Goal: Information Seeking & Learning: Learn about a topic

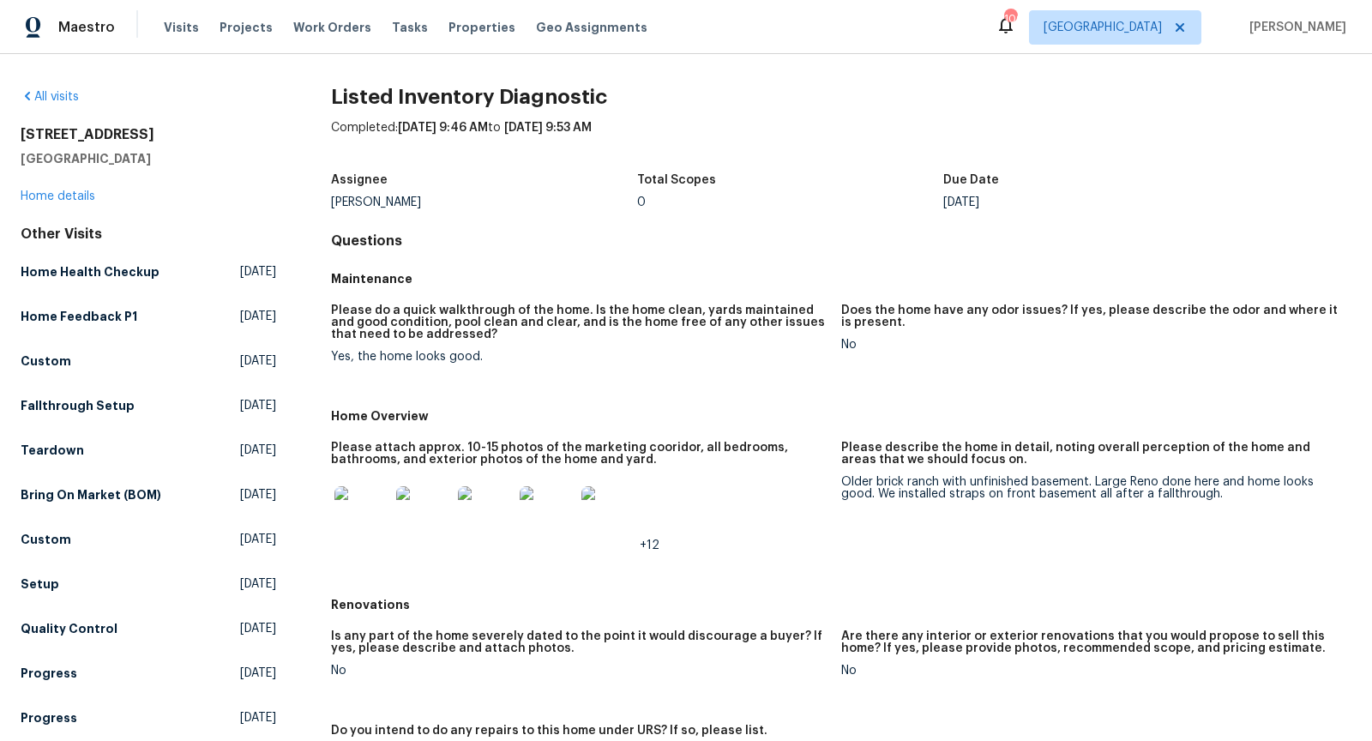
click at [369, 508] on img at bounding box center [362, 513] width 55 height 55
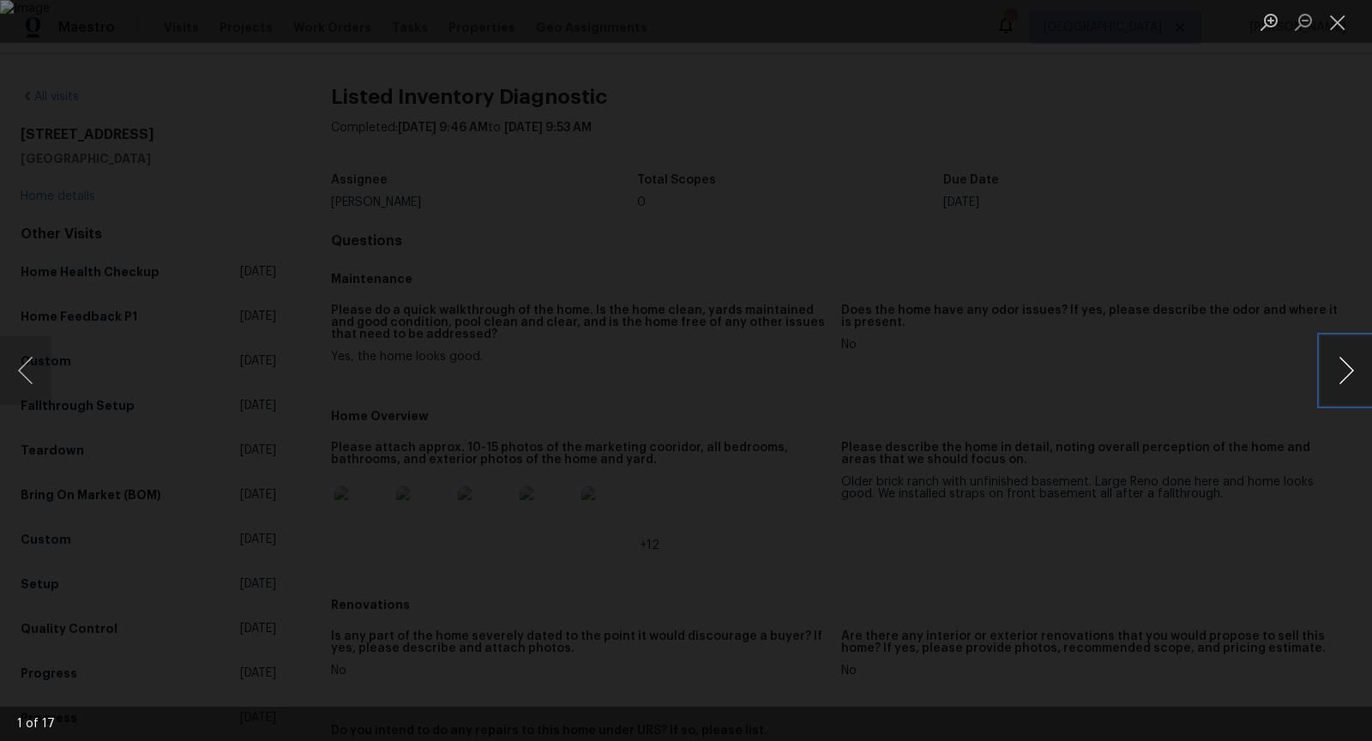
click at [1356, 359] on button "Next image" at bounding box center [1346, 370] width 51 height 69
click at [1357, 359] on button "Next image" at bounding box center [1346, 370] width 51 height 69
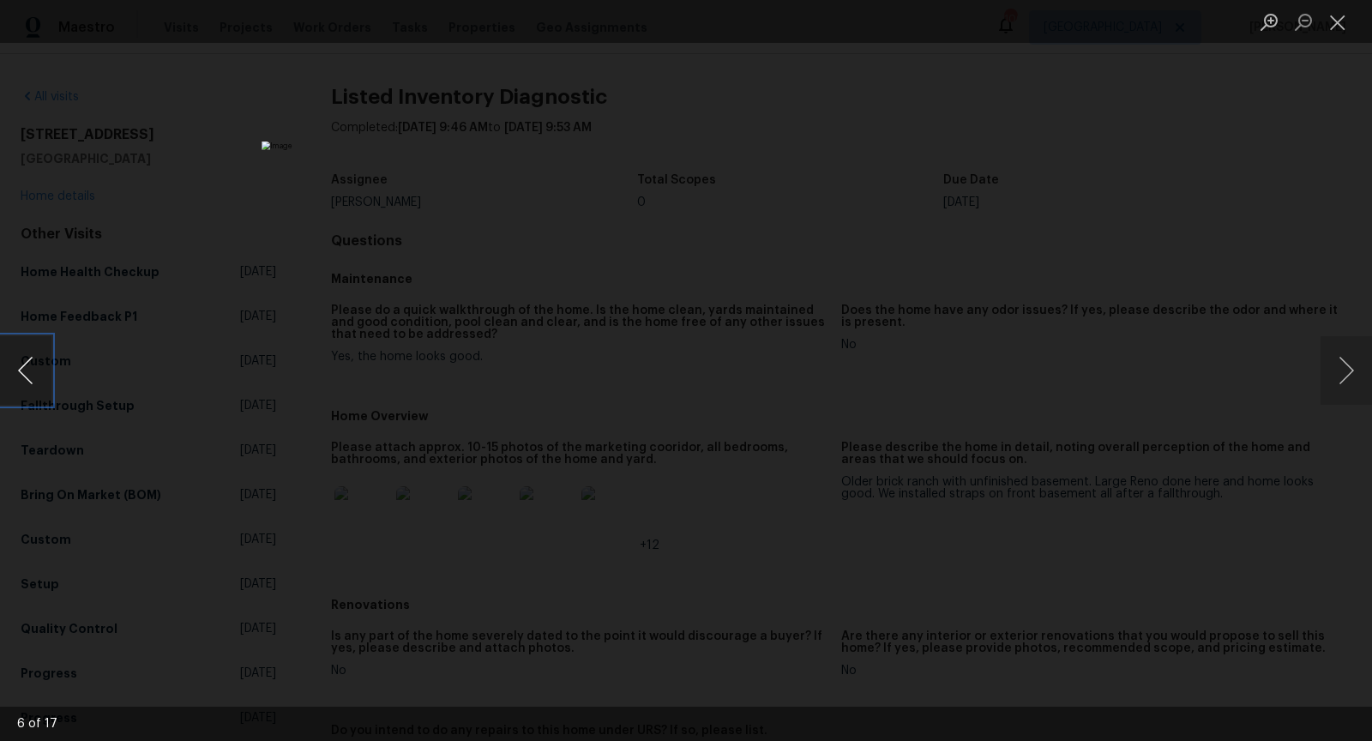
click at [33, 363] on button "Previous image" at bounding box center [25, 370] width 51 height 69
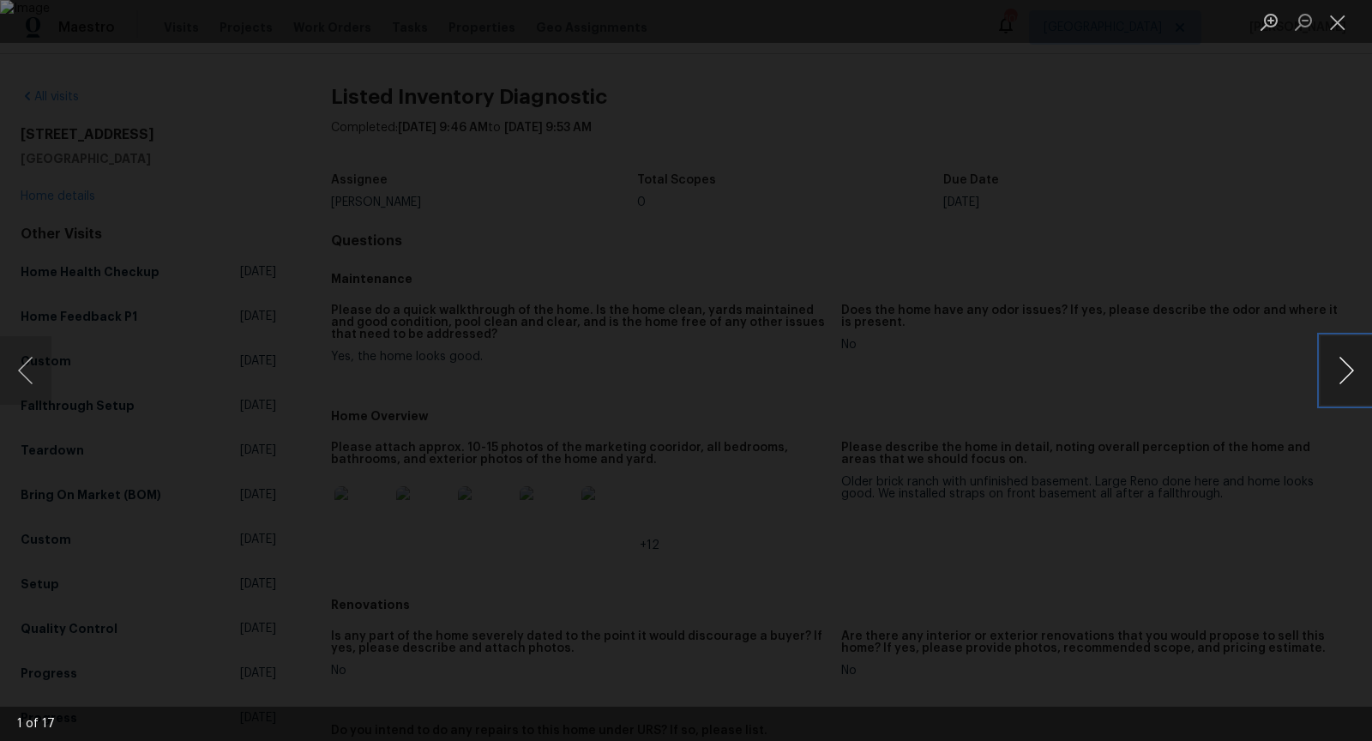
click at [1342, 367] on button "Next image" at bounding box center [1346, 370] width 51 height 69
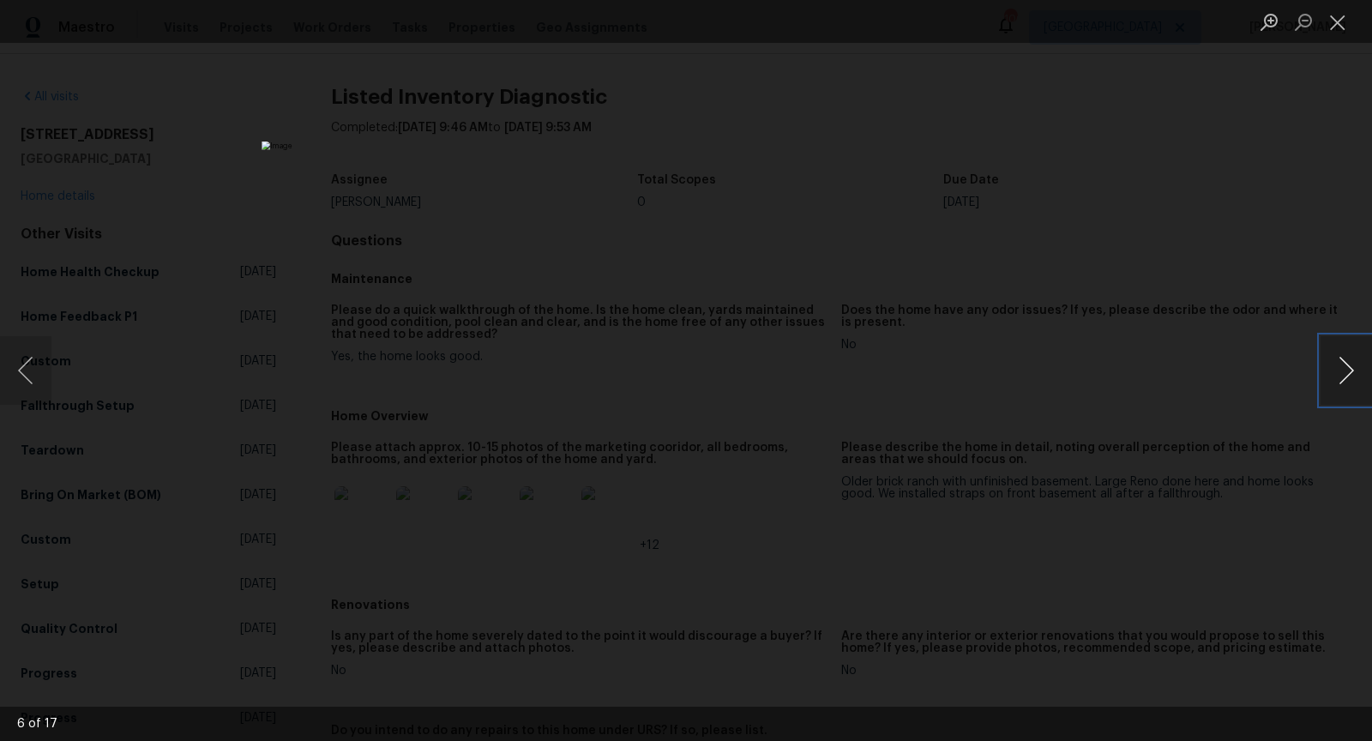
click at [1342, 367] on button "Next image" at bounding box center [1346, 370] width 51 height 69
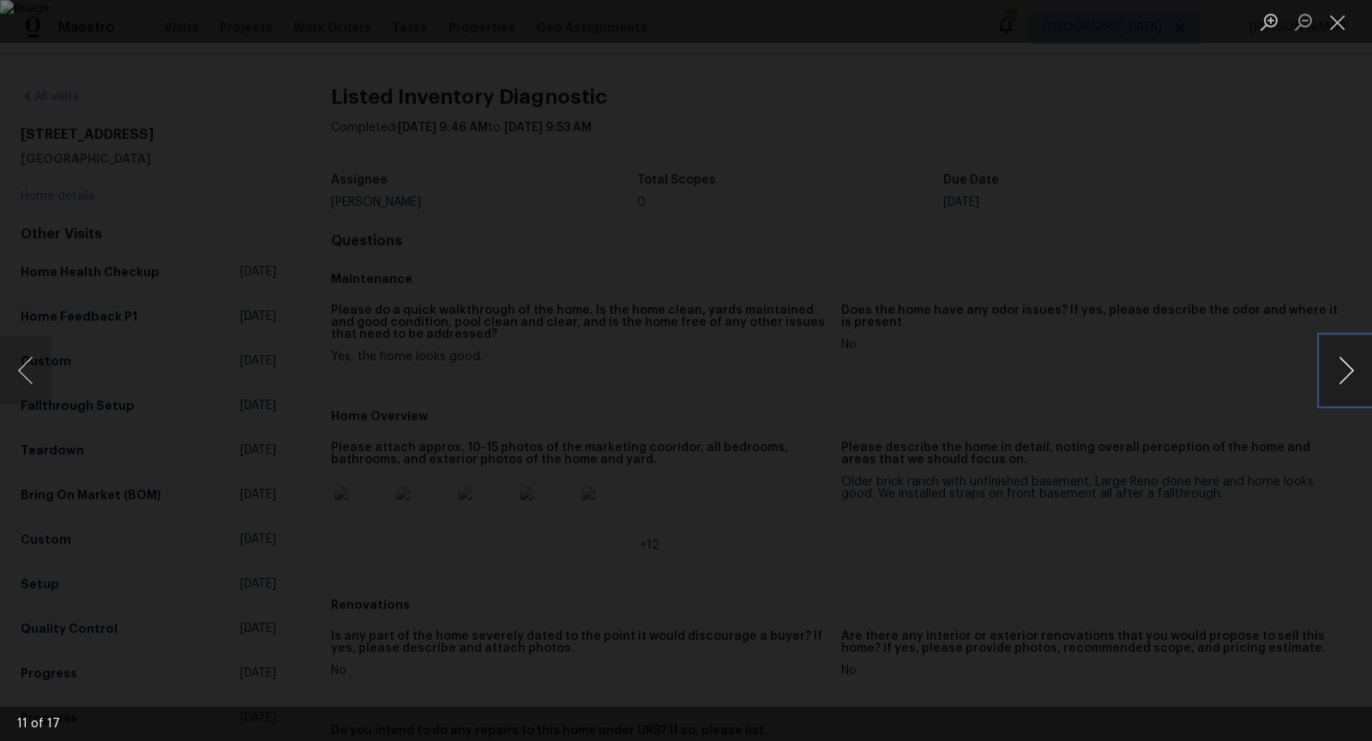
click at [1342, 367] on button "Next image" at bounding box center [1346, 370] width 51 height 69
click at [29, 373] on button "Previous image" at bounding box center [25, 370] width 51 height 69
click at [1351, 355] on button "Next image" at bounding box center [1346, 370] width 51 height 69
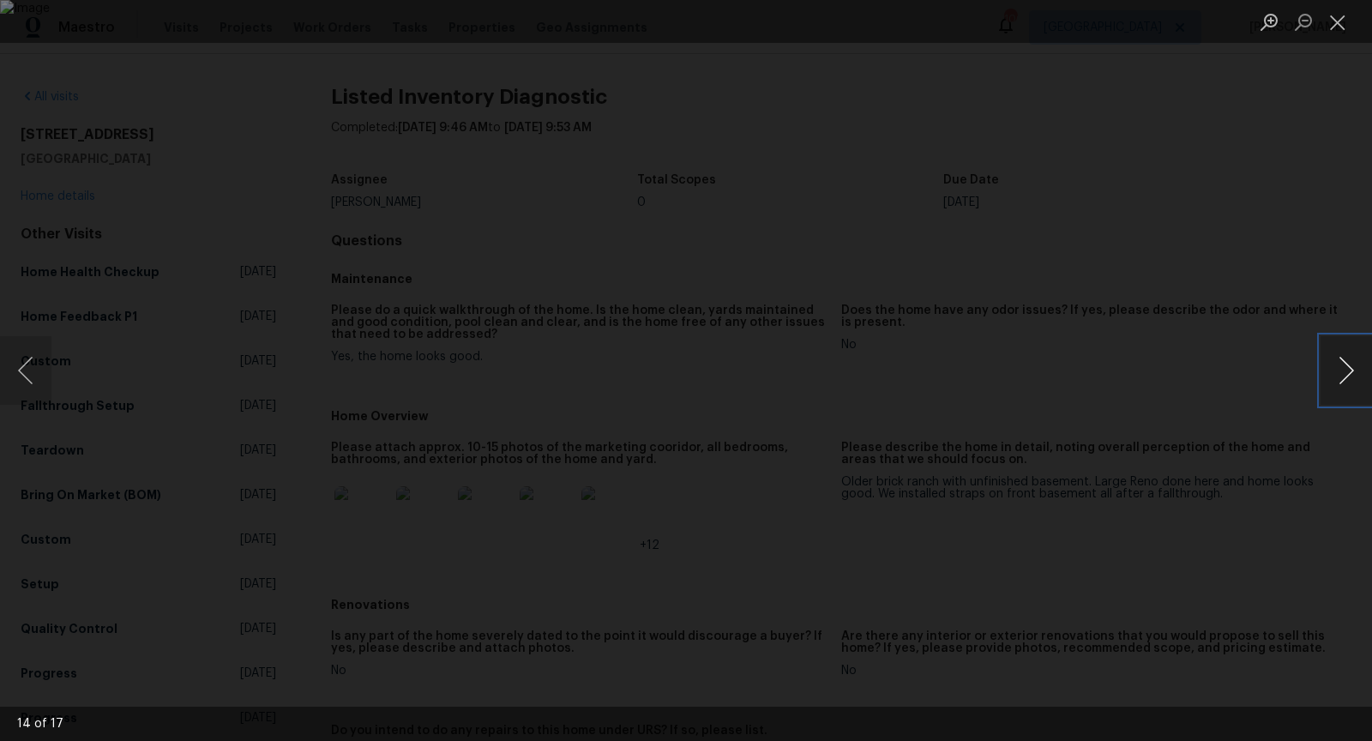
click at [1352, 355] on button "Next image" at bounding box center [1346, 370] width 51 height 69
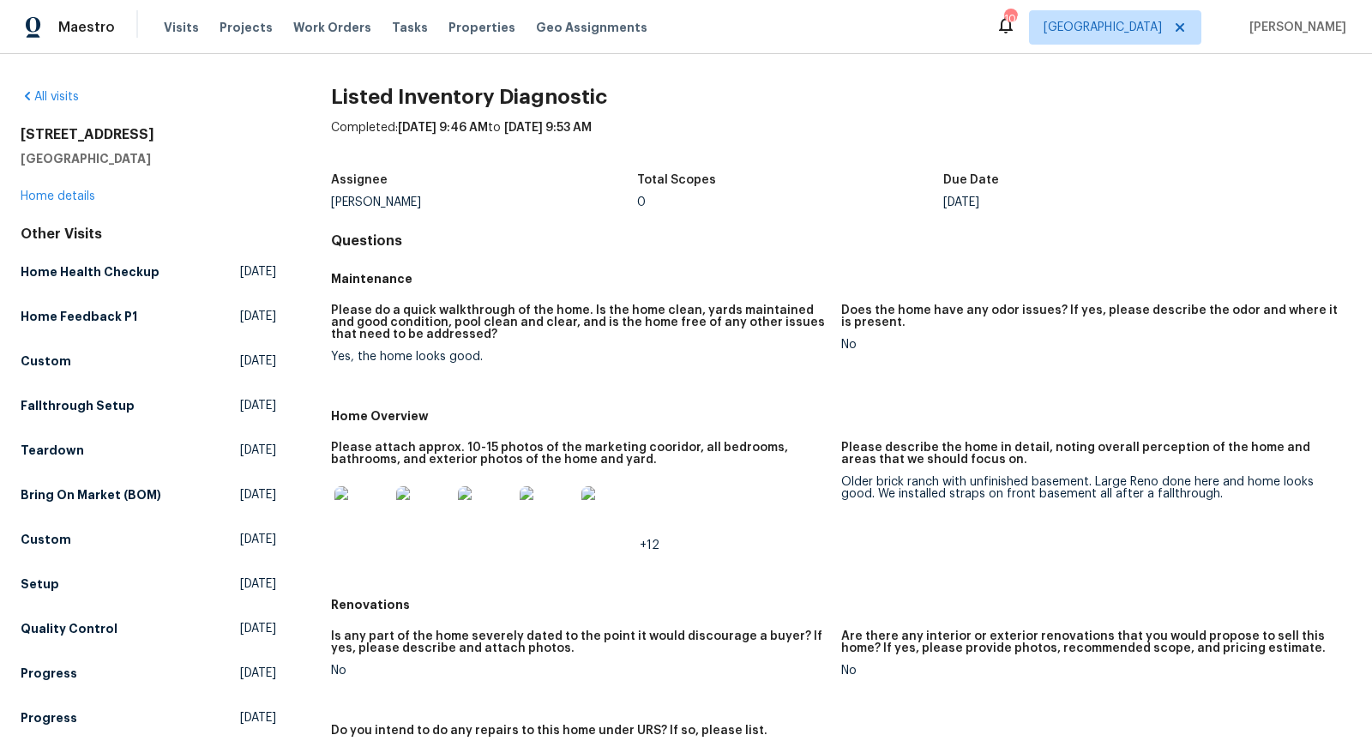
click at [97, 135] on h2 "510 Newport Dr" at bounding box center [149, 134] width 256 height 17
copy h2 "510 Newport Dr"
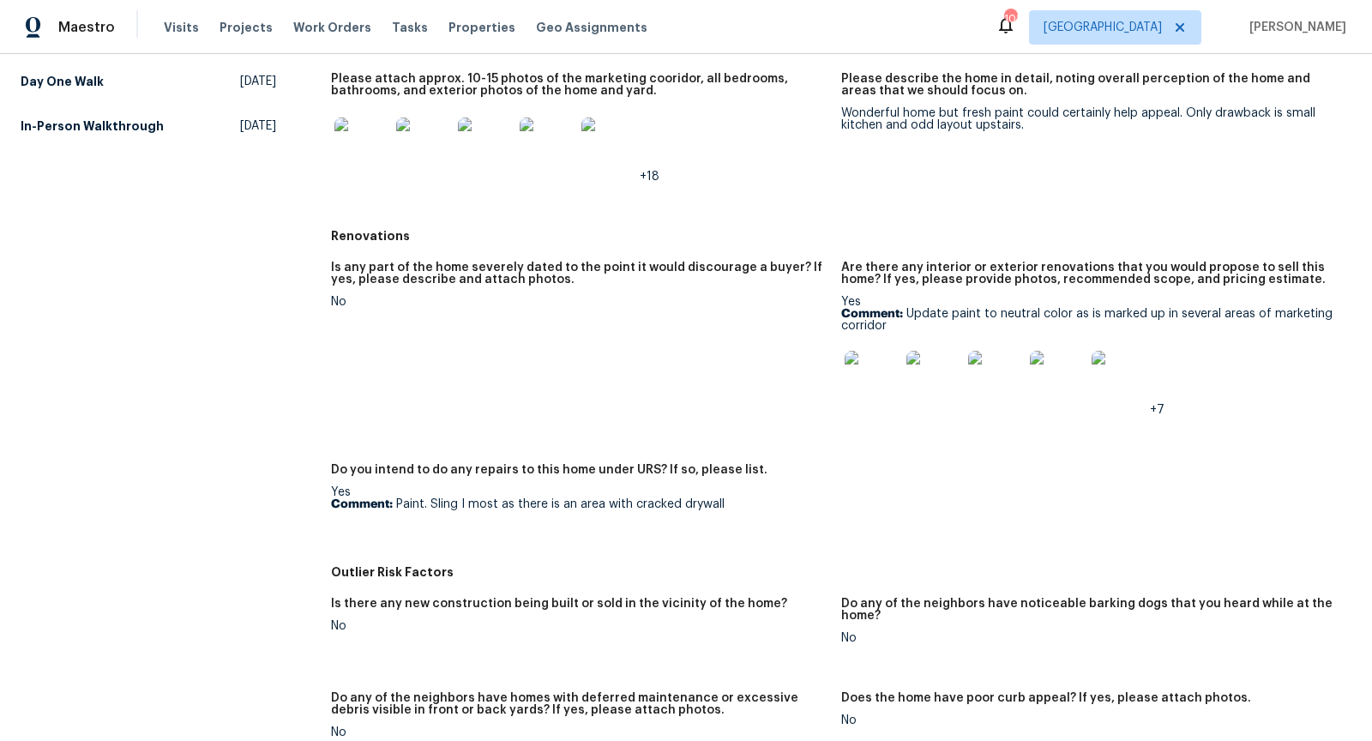
scroll to position [356, 0]
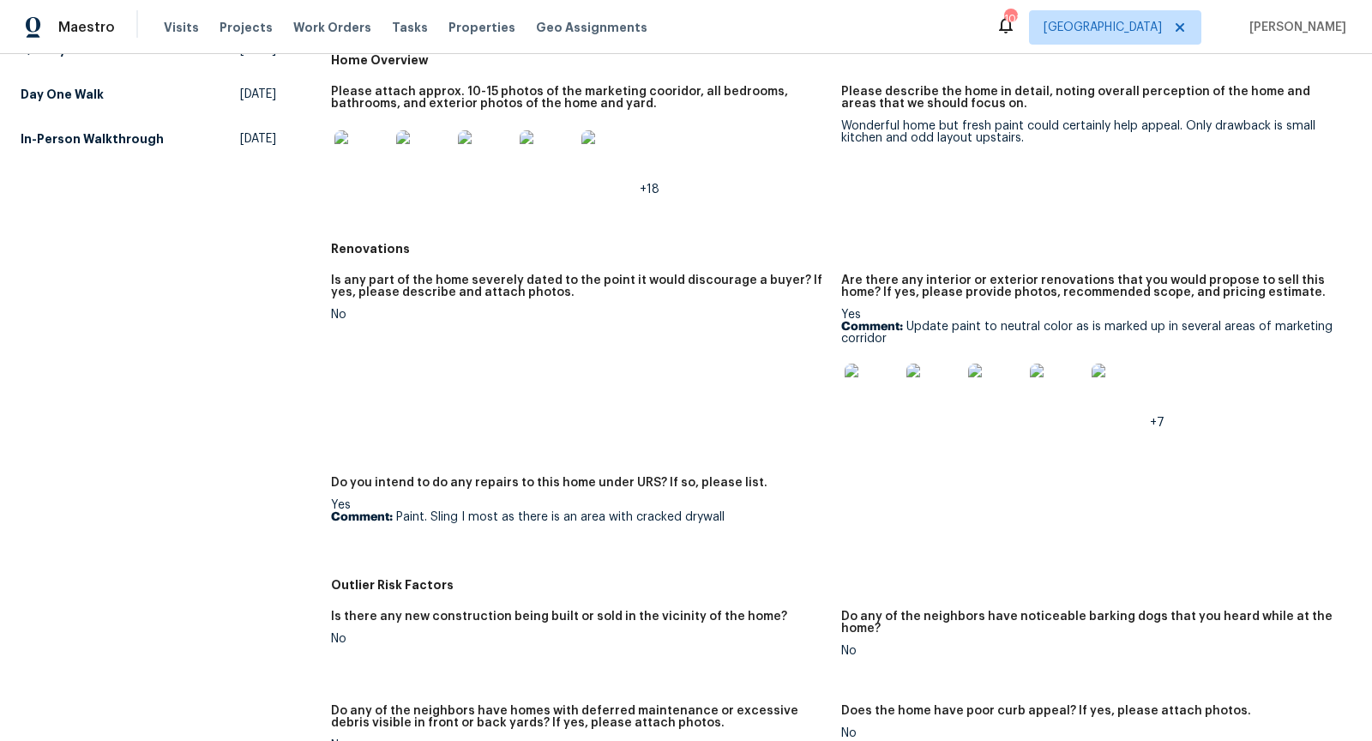
click at [354, 172] on img at bounding box center [362, 157] width 55 height 55
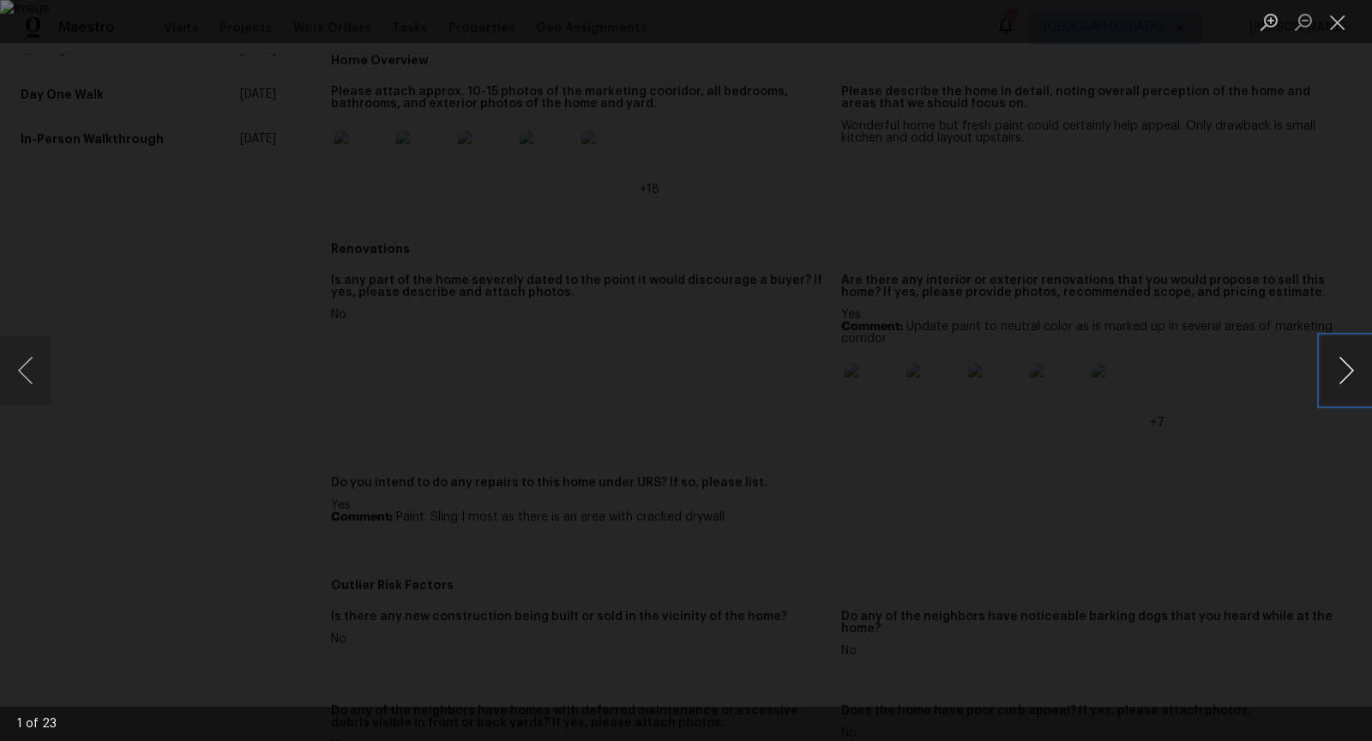
click at [1348, 368] on button "Next image" at bounding box center [1346, 370] width 51 height 69
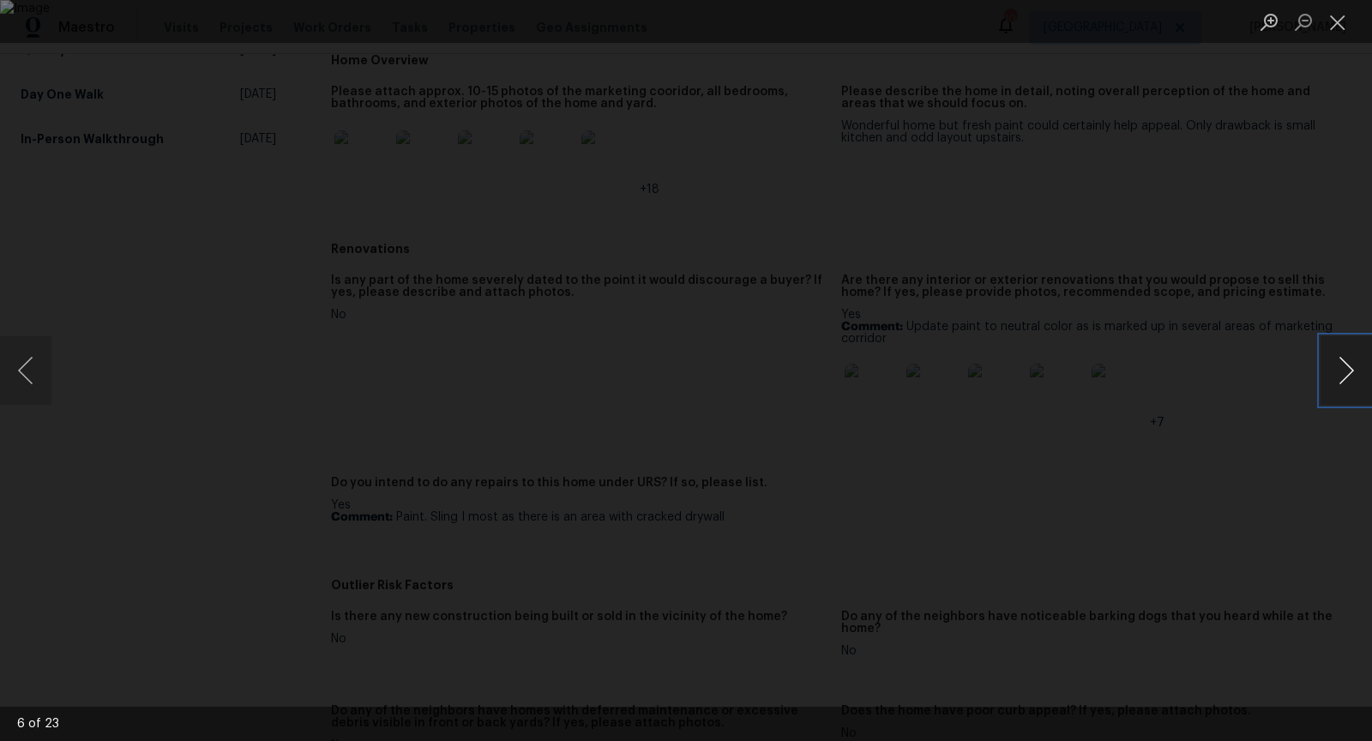
click at [1348, 368] on button "Next image" at bounding box center [1346, 370] width 51 height 69
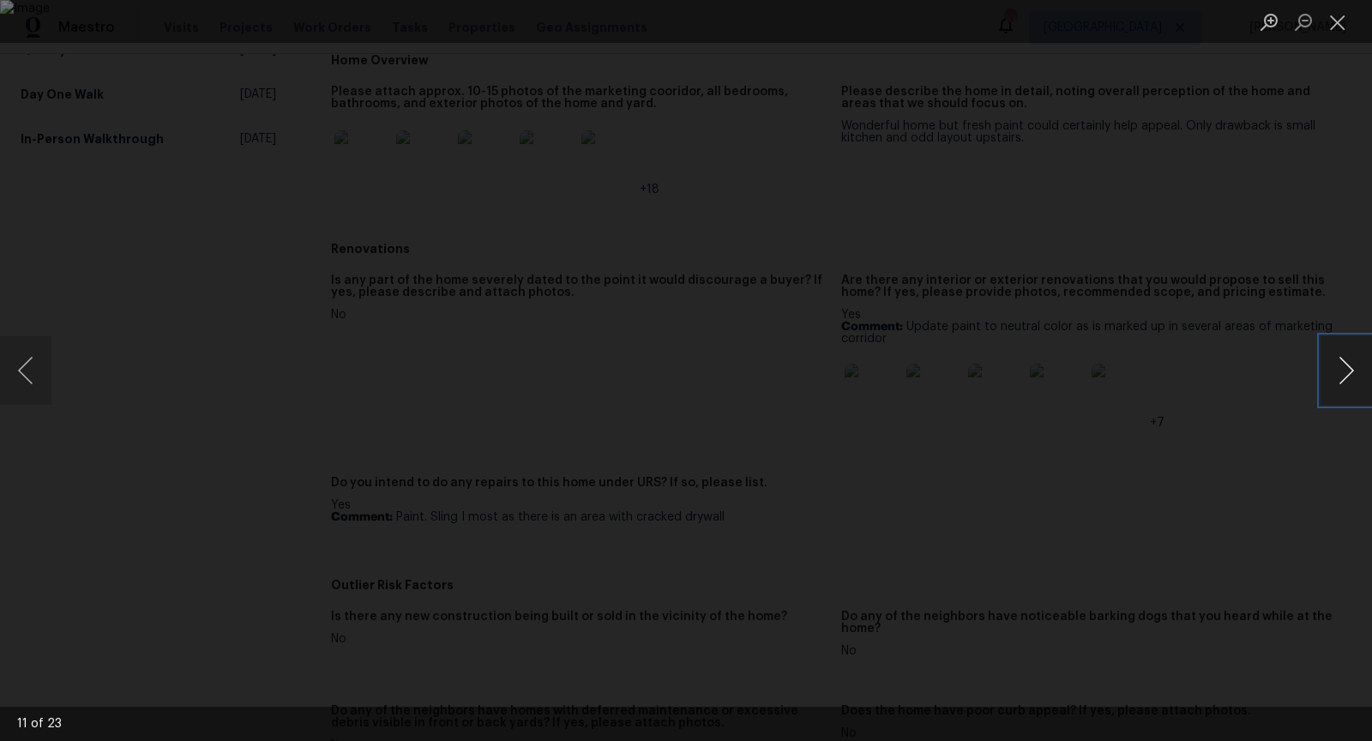
click at [1348, 368] on button "Next image" at bounding box center [1346, 370] width 51 height 69
click at [34, 367] on button "Previous image" at bounding box center [25, 370] width 51 height 69
click at [1329, 370] on button "Next image" at bounding box center [1346, 370] width 51 height 69
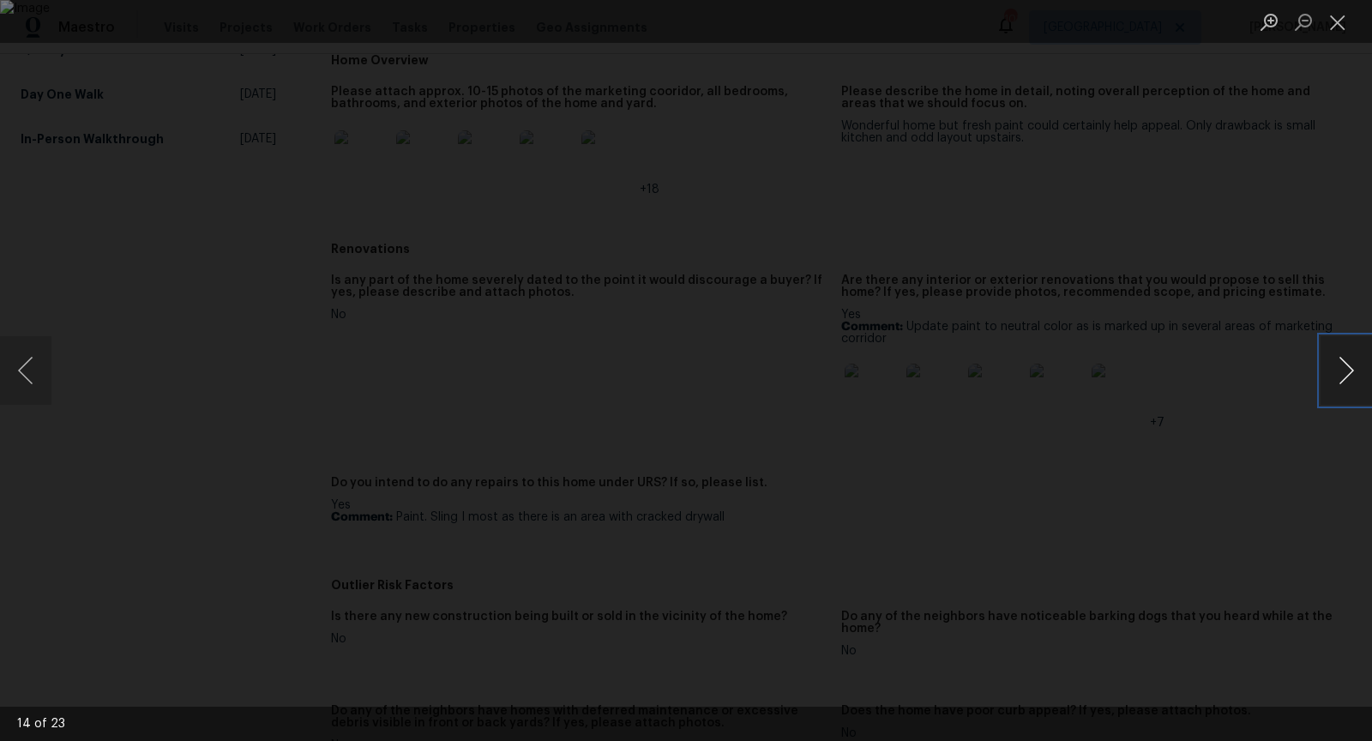
click at [1329, 370] on button "Next image" at bounding box center [1346, 370] width 51 height 69
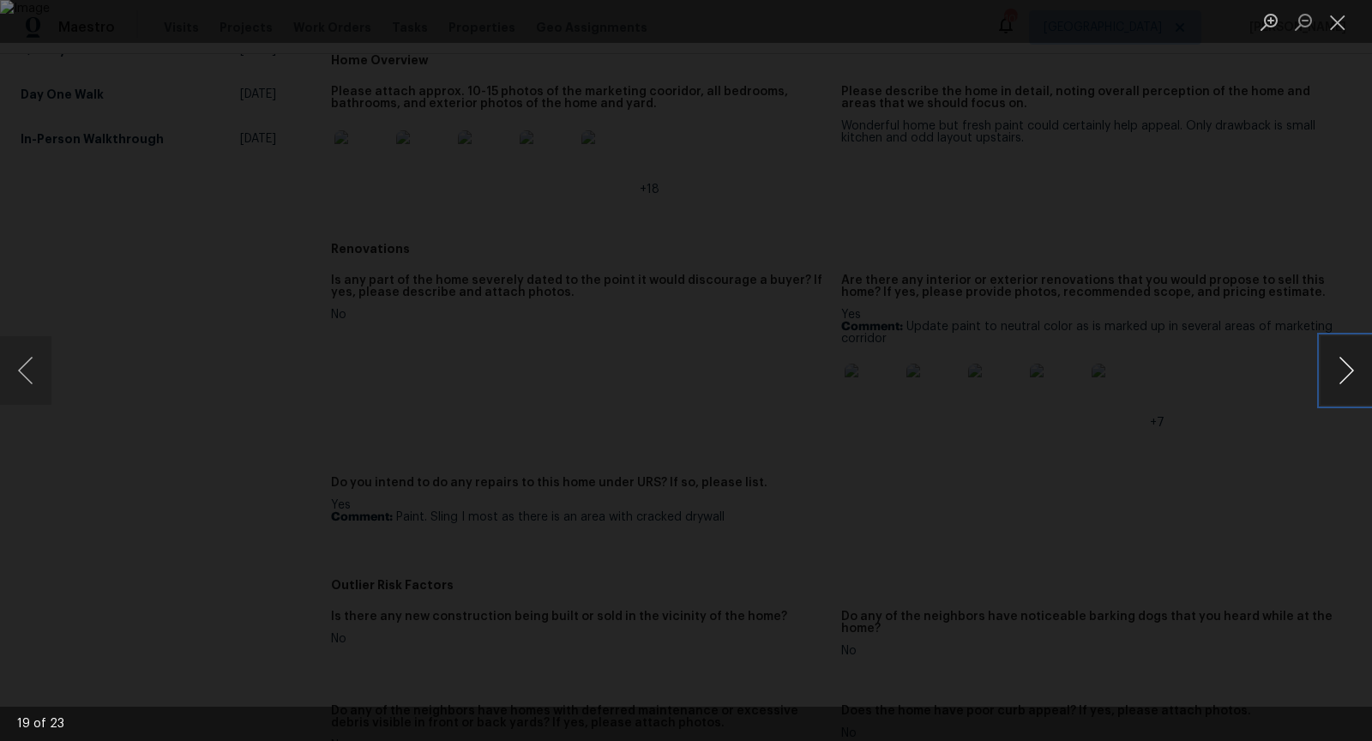
click at [1329, 370] on button "Next image" at bounding box center [1346, 370] width 51 height 69
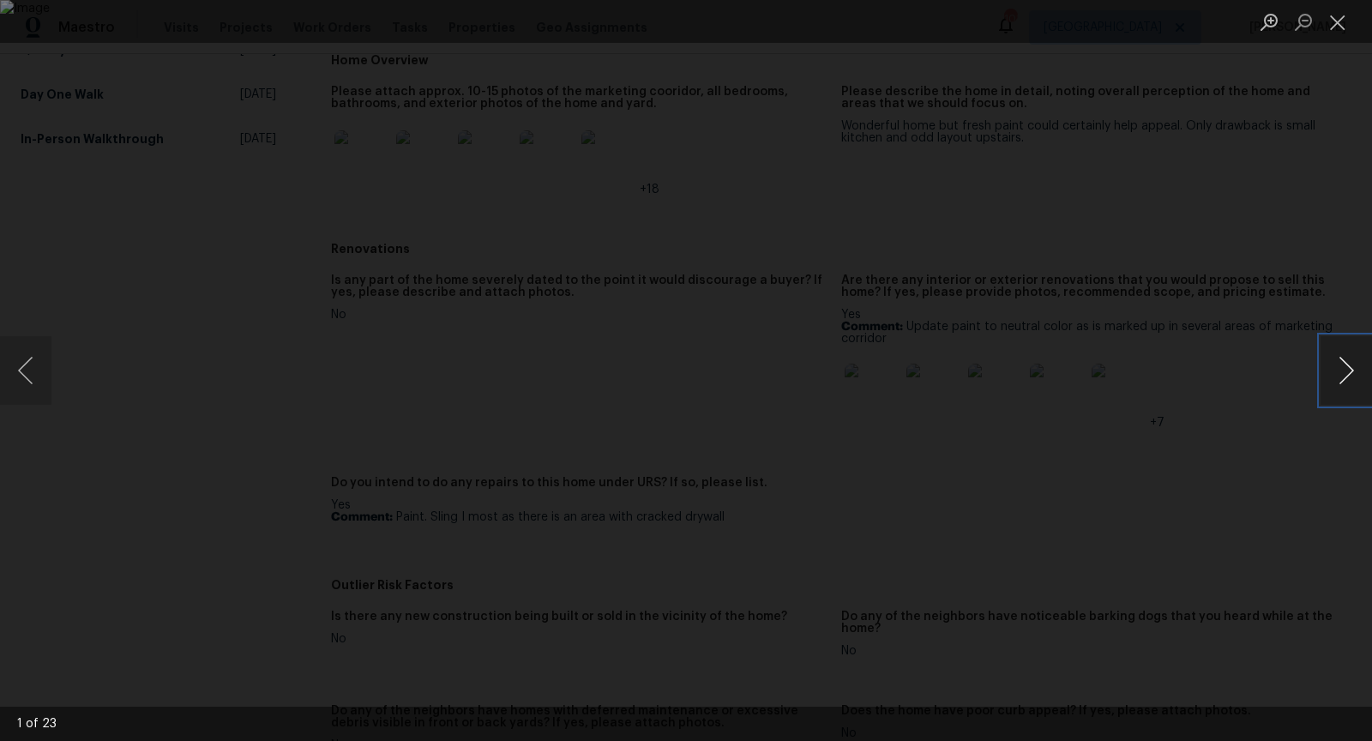
click at [1329, 370] on button "Next image" at bounding box center [1346, 370] width 51 height 69
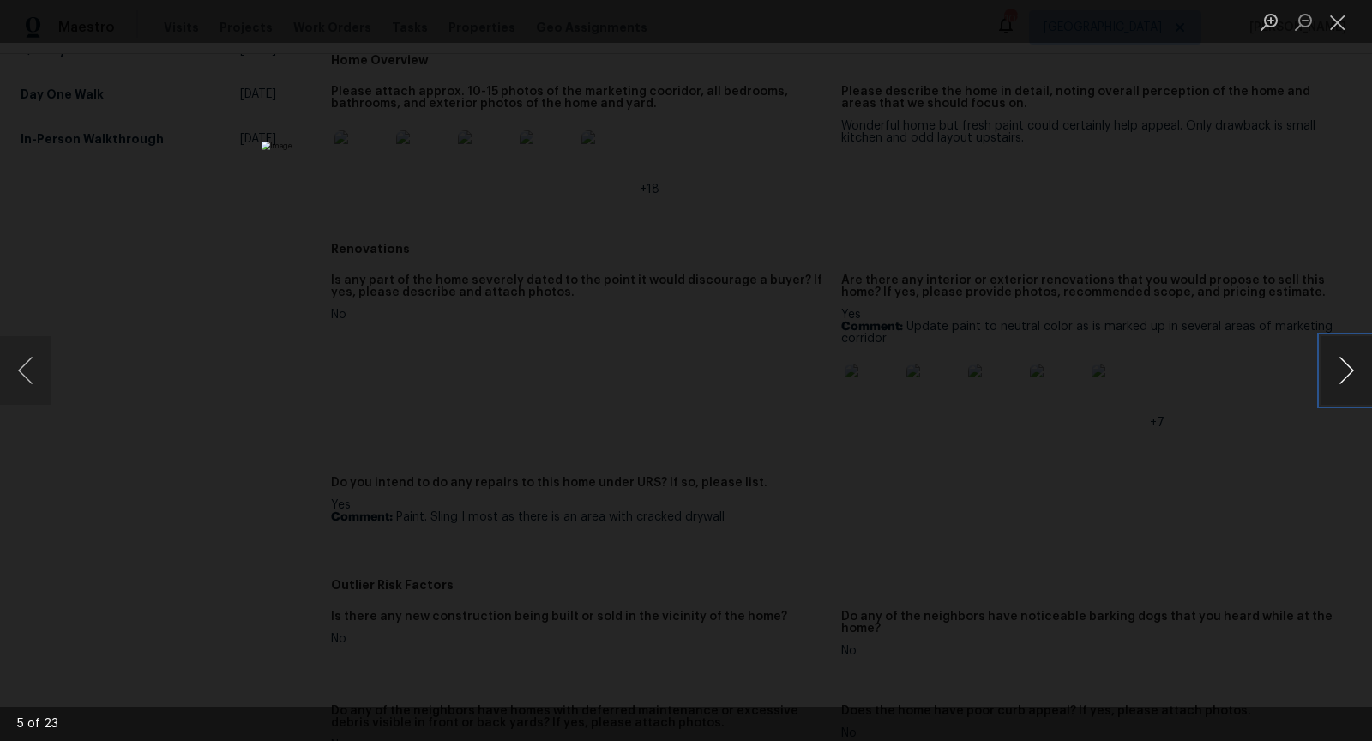
click at [1329, 370] on button "Next image" at bounding box center [1346, 370] width 51 height 69
click at [1265, 370] on div "Lightbox" at bounding box center [686, 370] width 1372 height 741
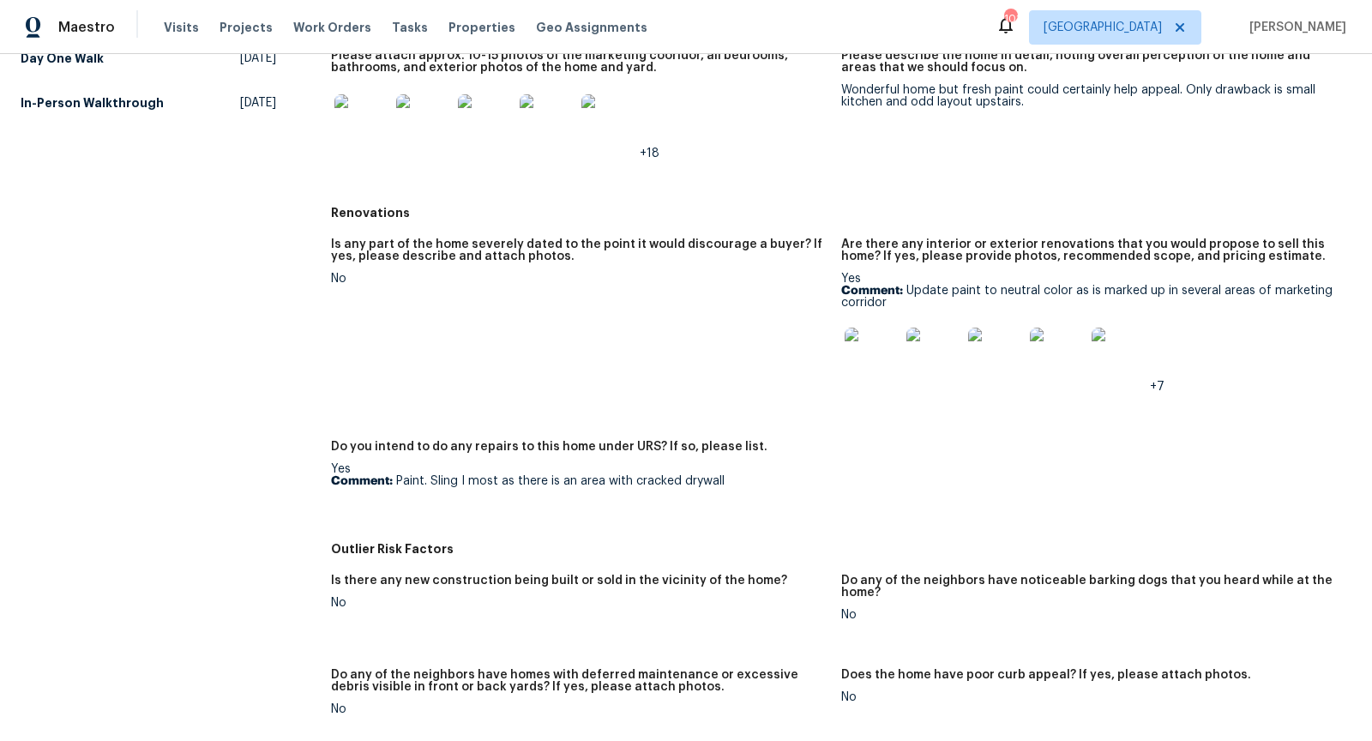
scroll to position [396, 0]
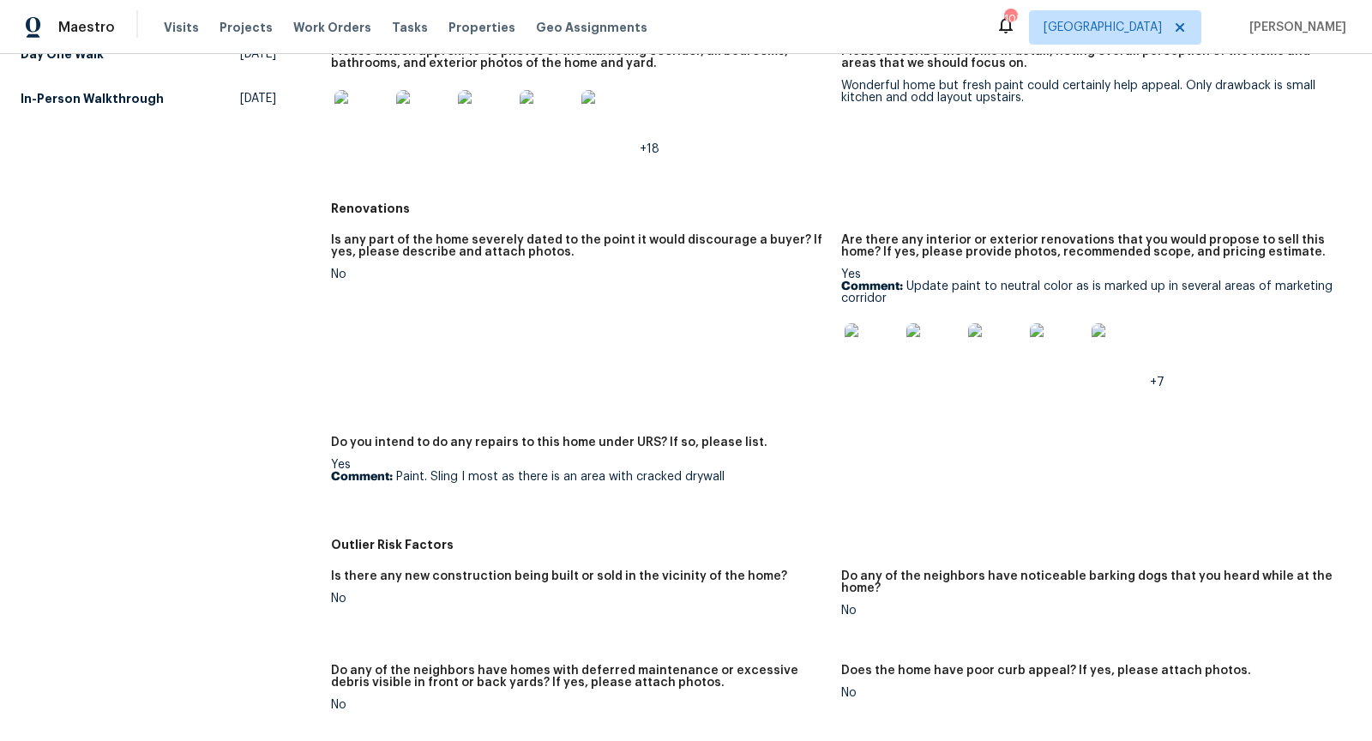
click at [621, 106] on img at bounding box center [609, 117] width 55 height 55
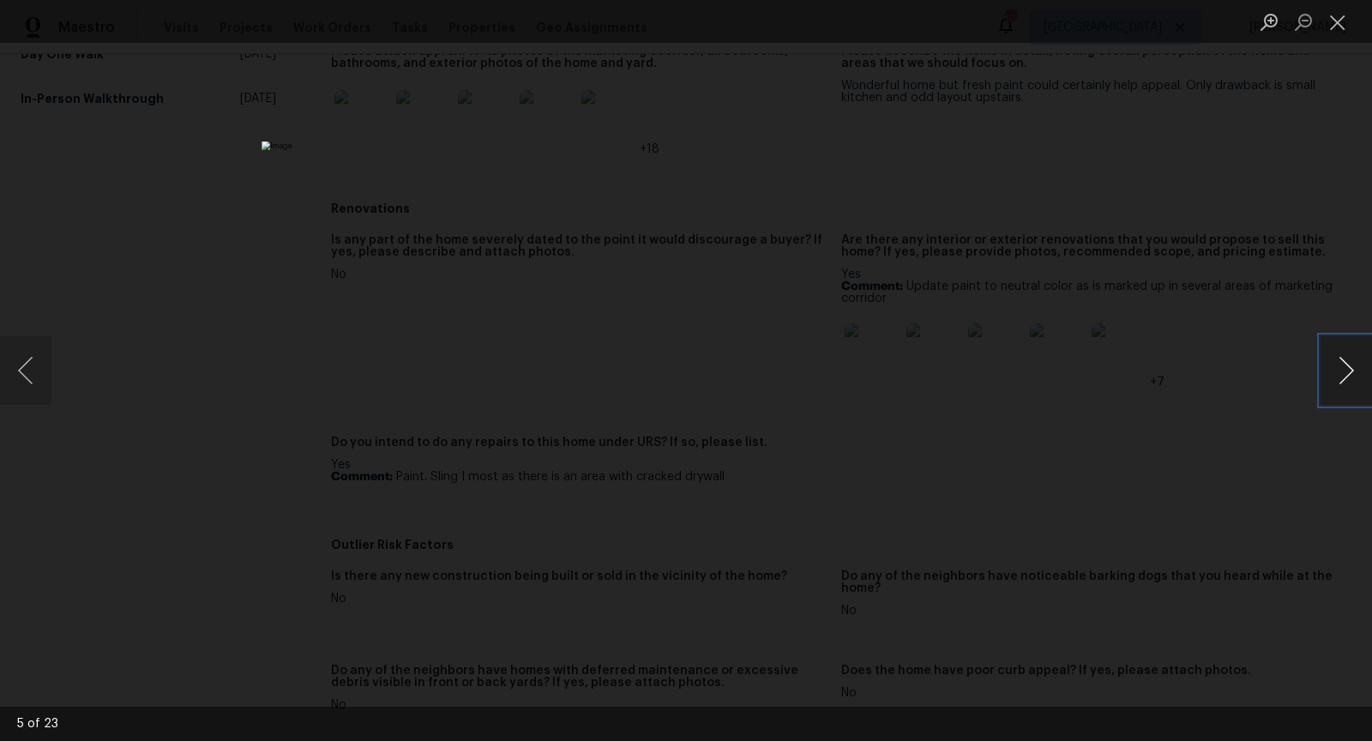
click at [1348, 356] on button "Next image" at bounding box center [1346, 370] width 51 height 69
click at [1348, 360] on button "Next image" at bounding box center [1346, 370] width 51 height 69
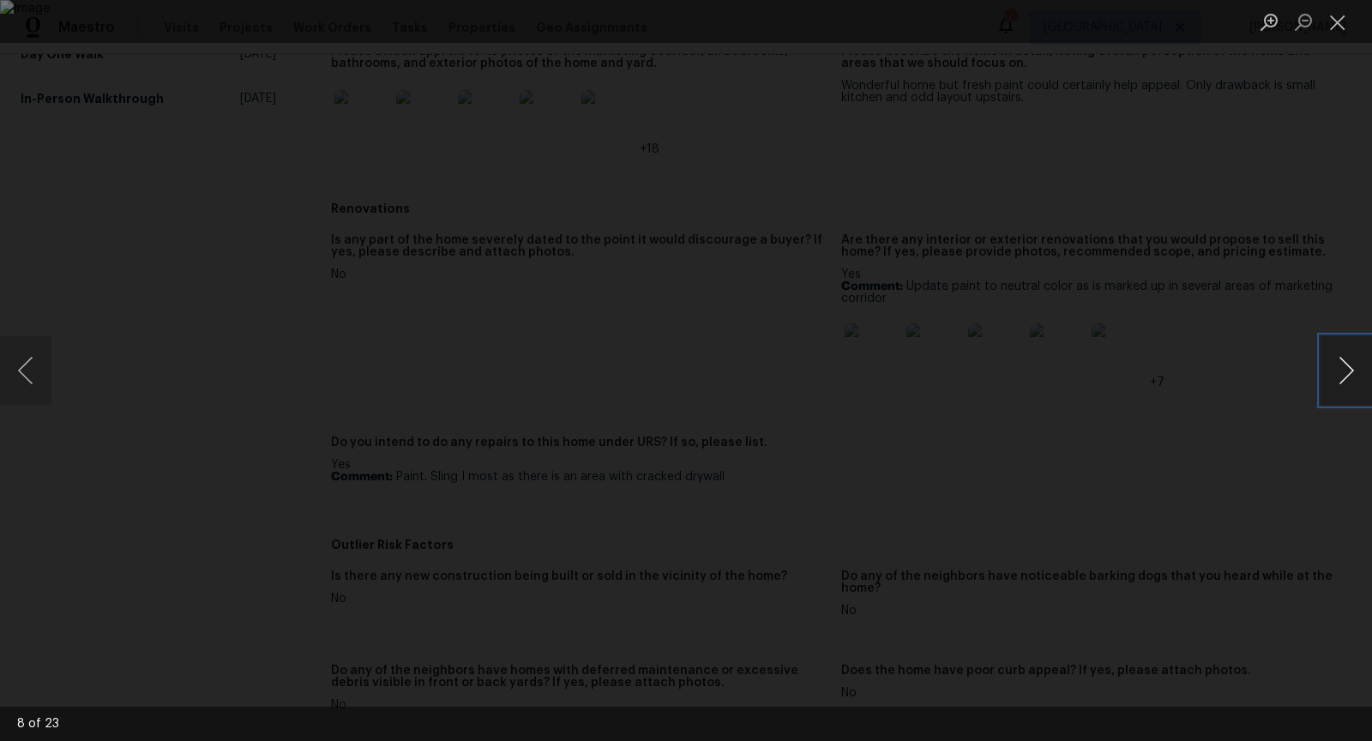
click at [1348, 360] on button "Next image" at bounding box center [1346, 370] width 51 height 69
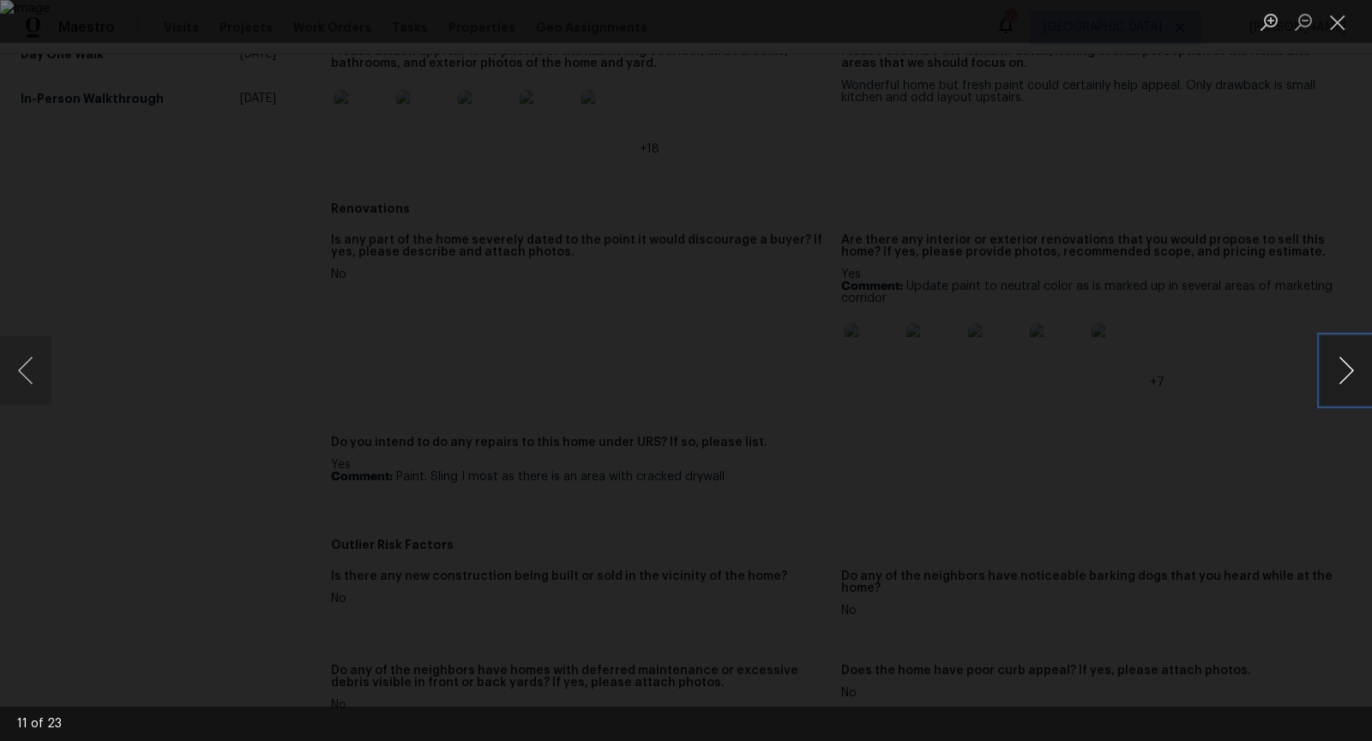
click at [1348, 360] on button "Next image" at bounding box center [1346, 370] width 51 height 69
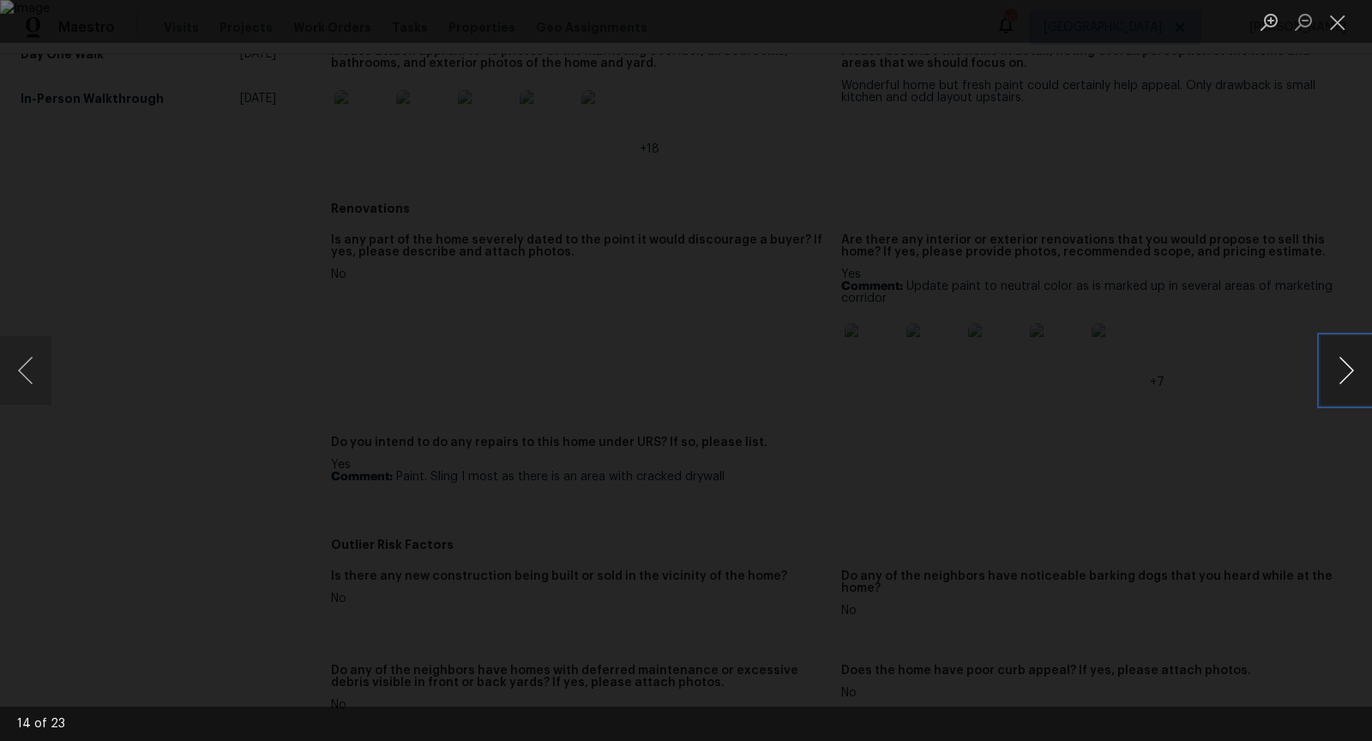
click at [1348, 360] on button "Next image" at bounding box center [1346, 370] width 51 height 69
click at [41, 369] on button "Previous image" at bounding box center [25, 370] width 51 height 69
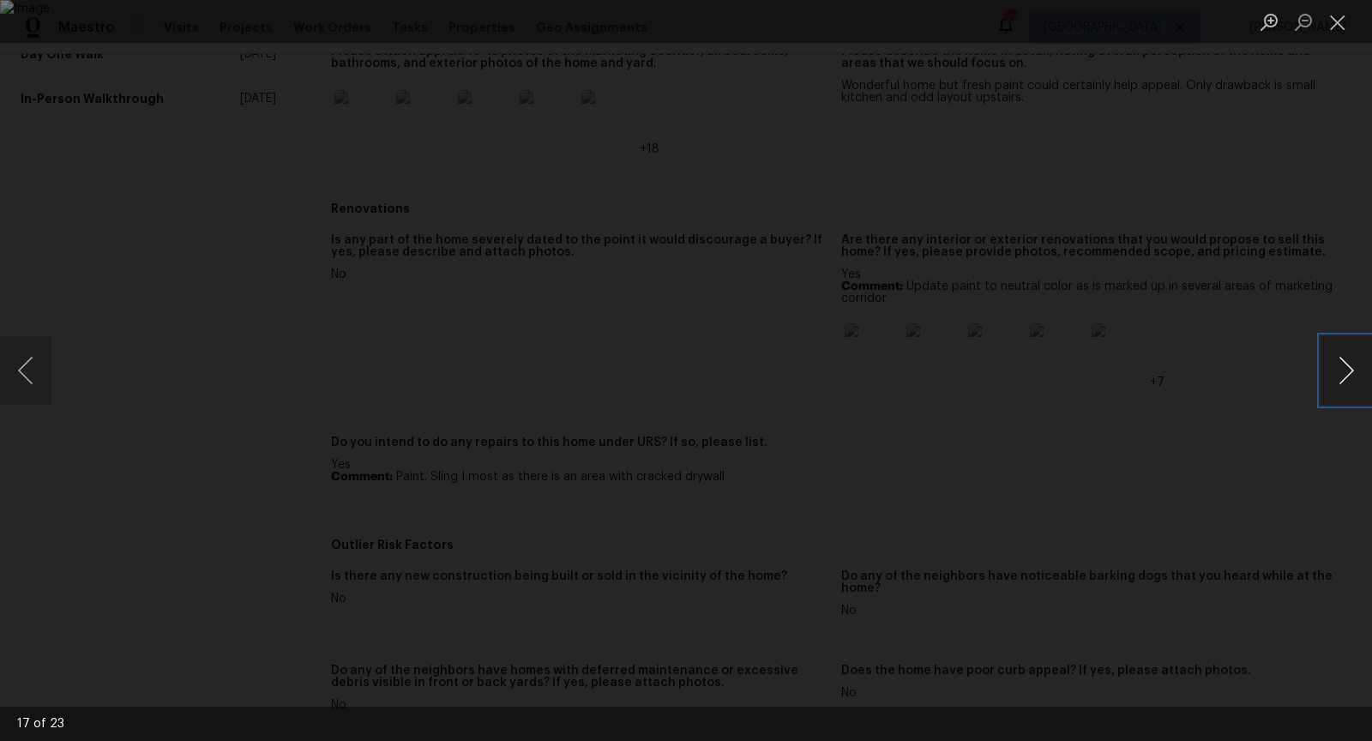
click at [1347, 363] on button "Next image" at bounding box center [1346, 370] width 51 height 69
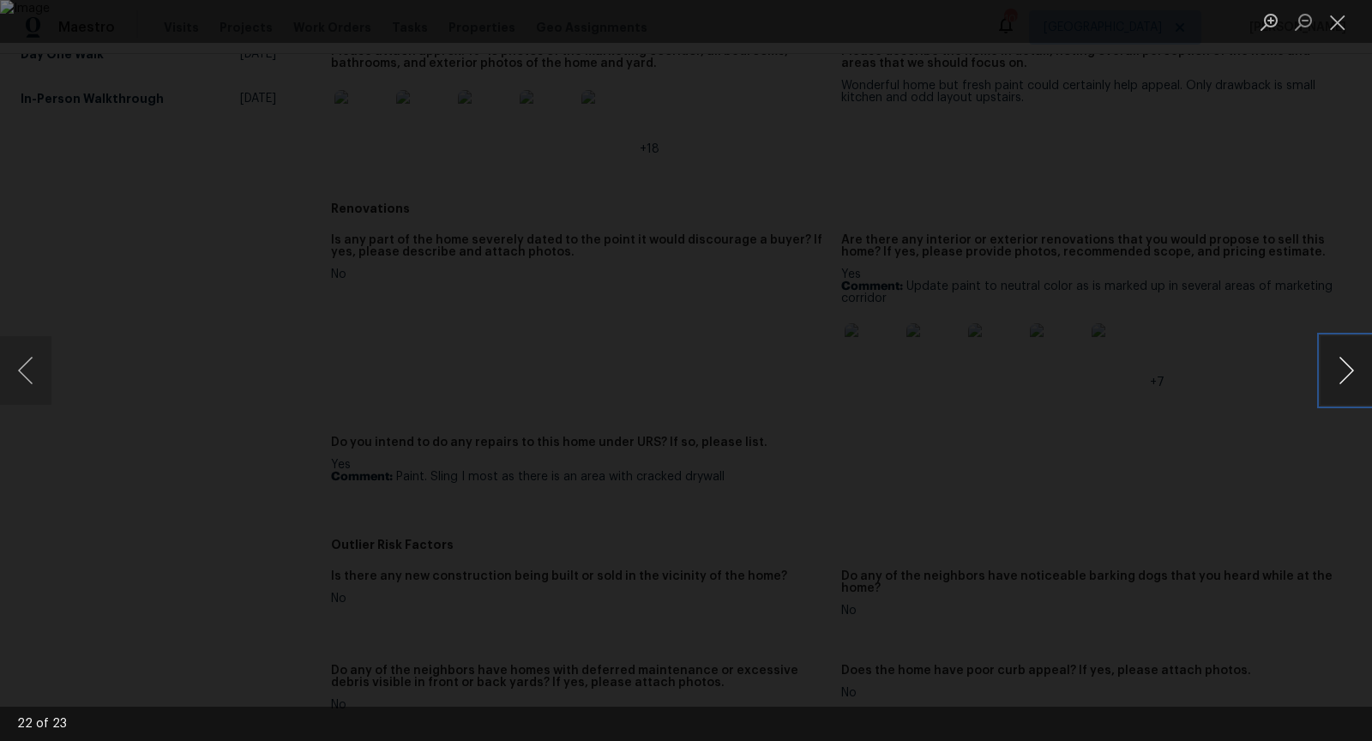
click at [1347, 363] on button "Next image" at bounding box center [1346, 370] width 51 height 69
drag, startPoint x: 58, startPoint y: 352, endPoint x: 27, endPoint y: 367, distance: 35.3
click at [58, 352] on div "Lightbox" at bounding box center [686, 370] width 1372 height 741
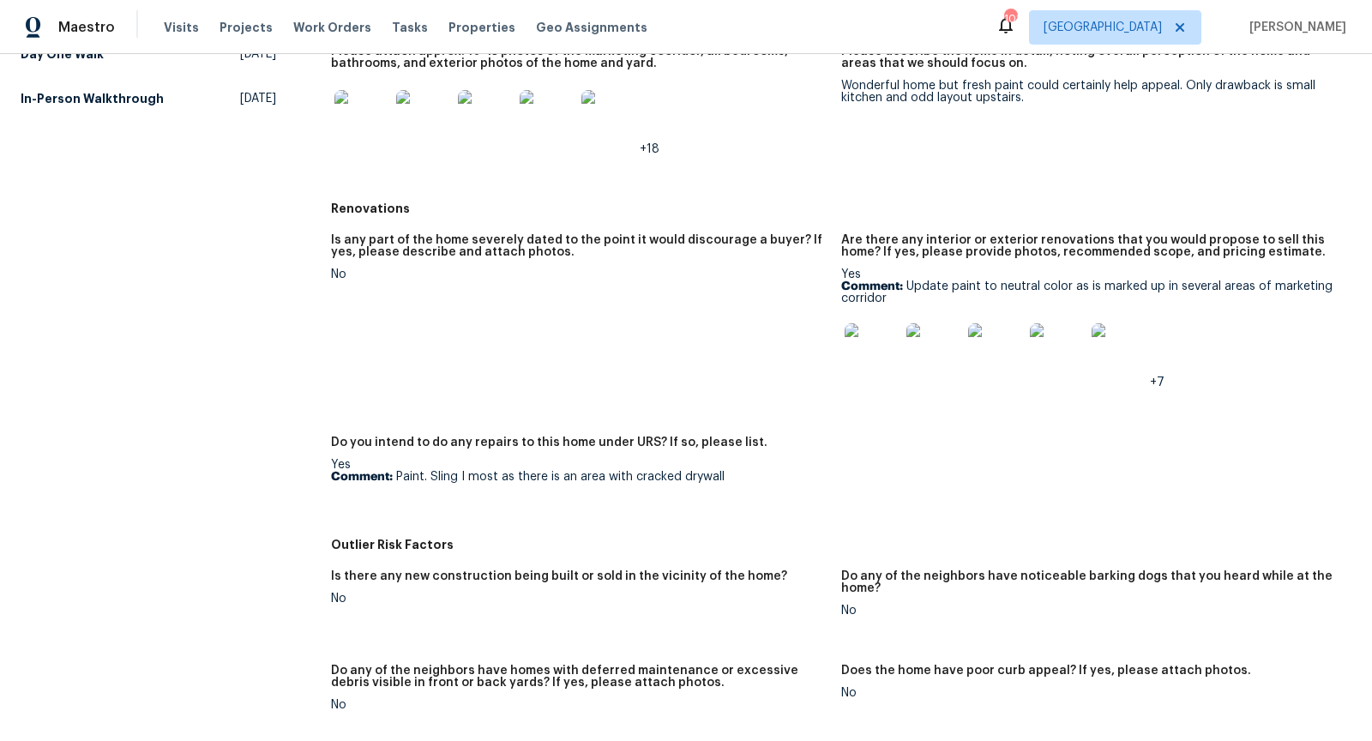
click at [27, 367] on button "Previous image" at bounding box center [25, 370] width 51 height 69
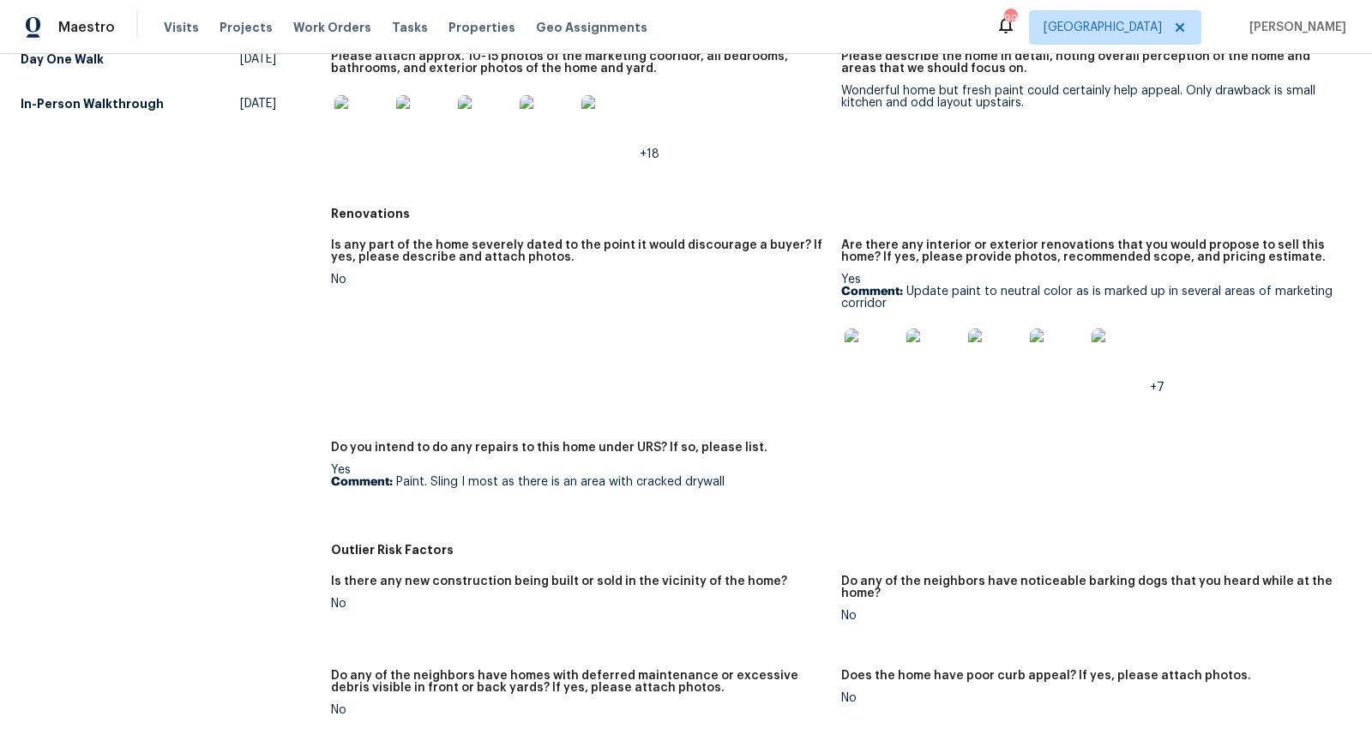
click at [360, 125] on img at bounding box center [362, 122] width 55 height 55
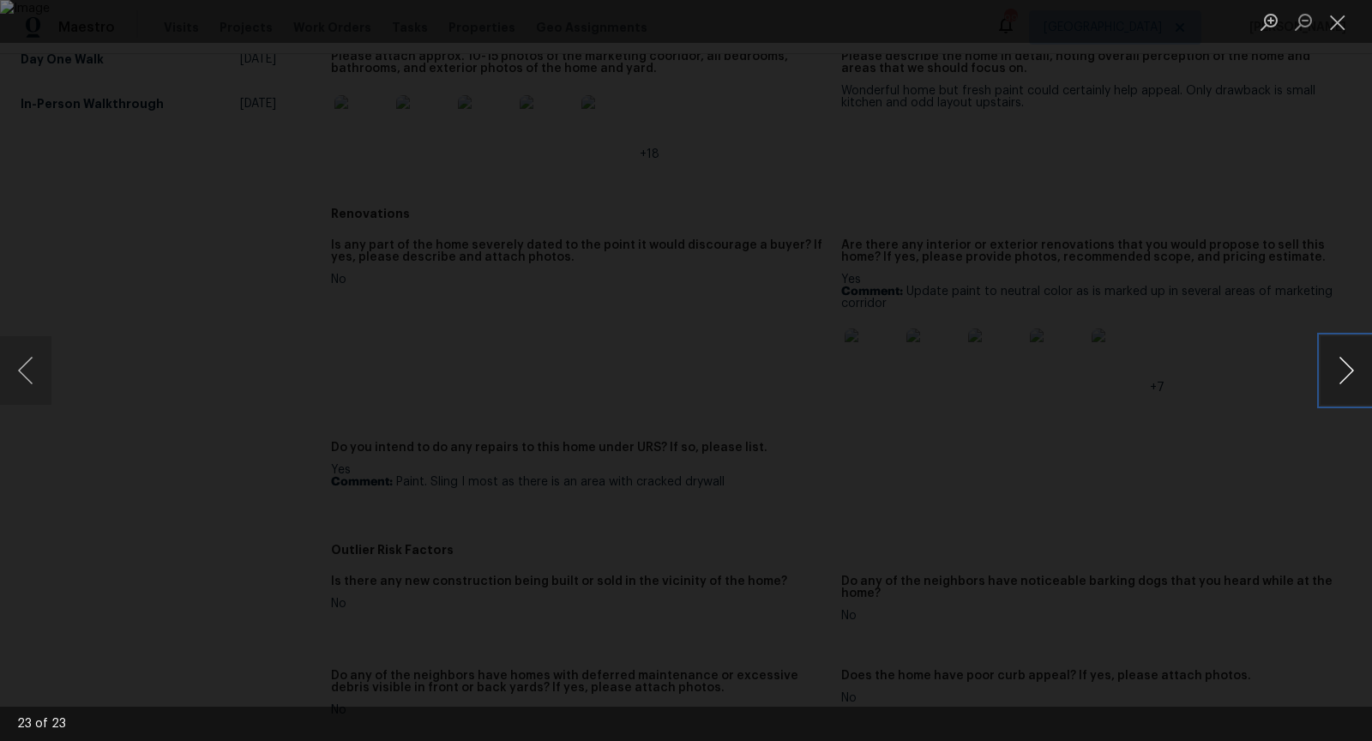
click at [1330, 384] on button "Next image" at bounding box center [1346, 370] width 51 height 69
click at [1327, 381] on button "Next image" at bounding box center [1346, 370] width 51 height 69
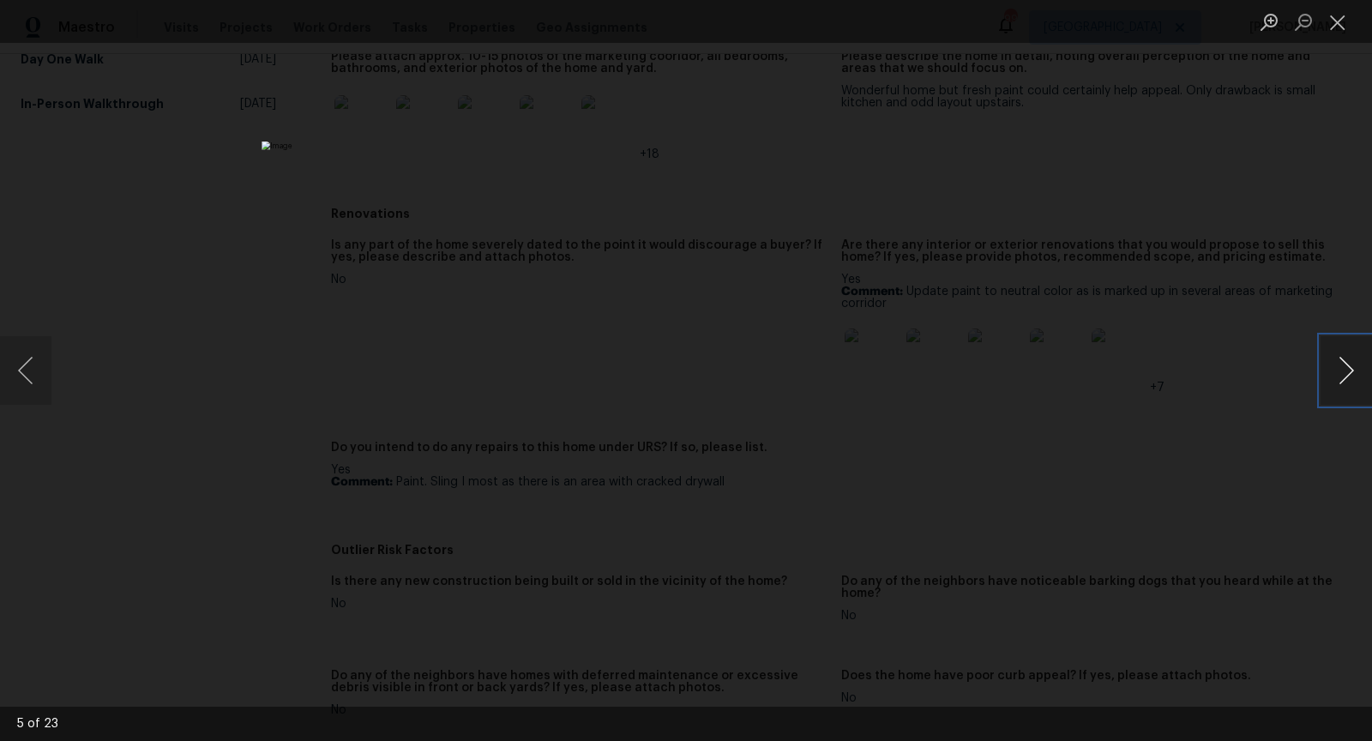
click at [1327, 381] on button "Next image" at bounding box center [1346, 370] width 51 height 69
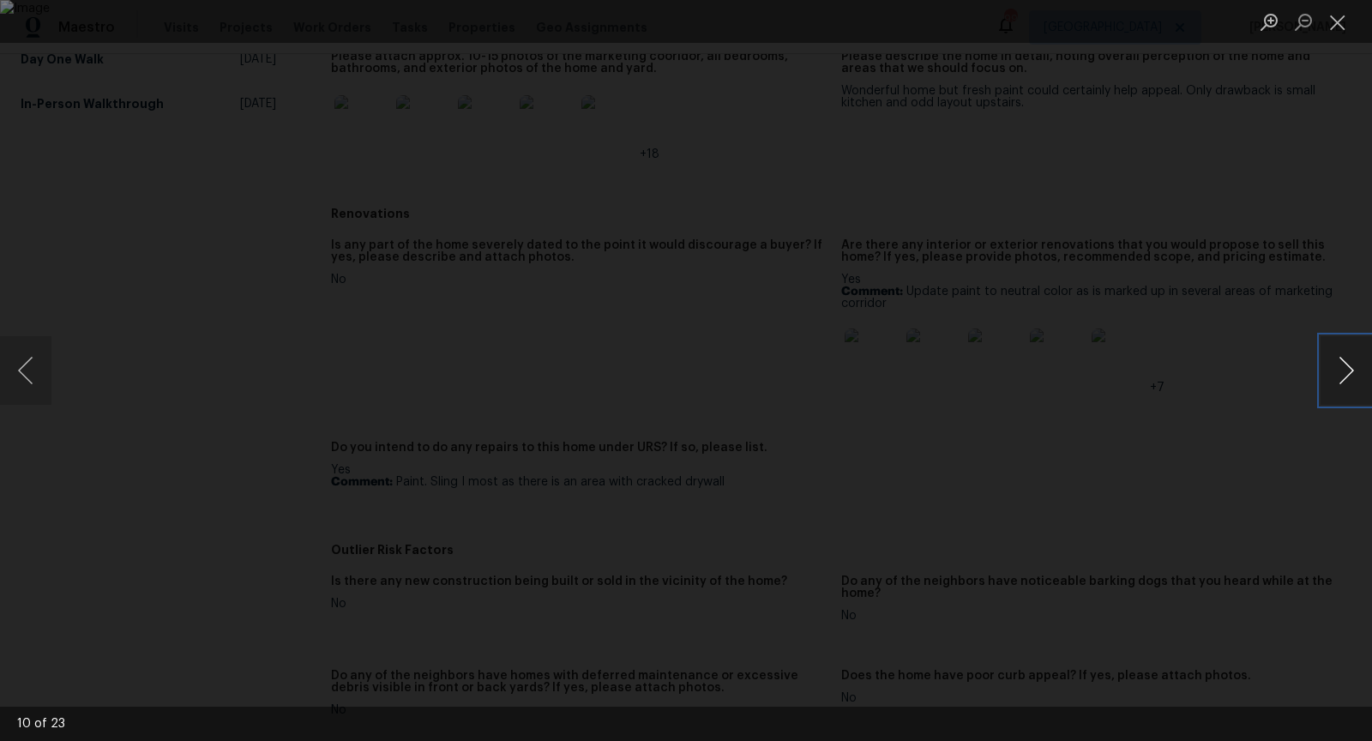
click at [1327, 381] on button "Next image" at bounding box center [1346, 370] width 51 height 69
click at [17, 364] on button "Previous image" at bounding box center [25, 370] width 51 height 69
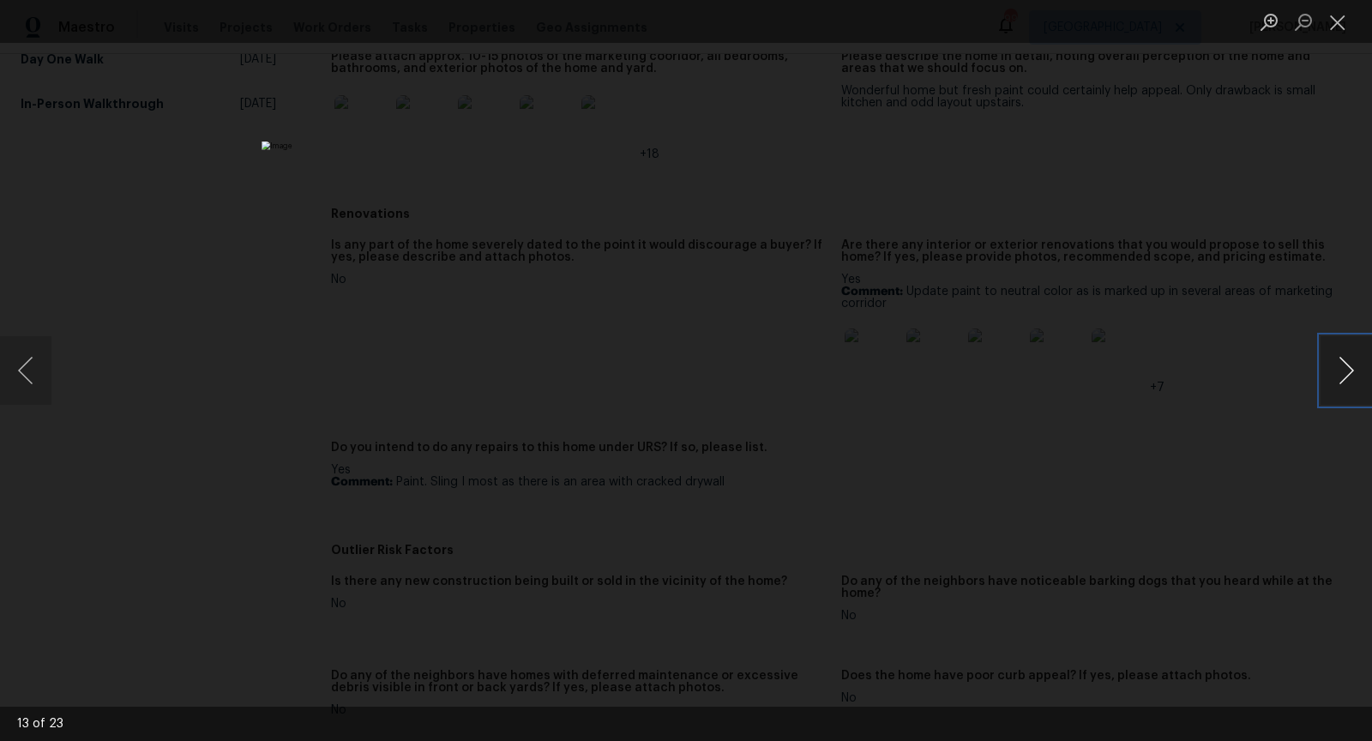
click at [1348, 360] on button "Next image" at bounding box center [1346, 370] width 51 height 69
click at [1352, 369] on button "Next image" at bounding box center [1346, 370] width 51 height 69
click at [1351, 369] on button "Next image" at bounding box center [1346, 370] width 51 height 69
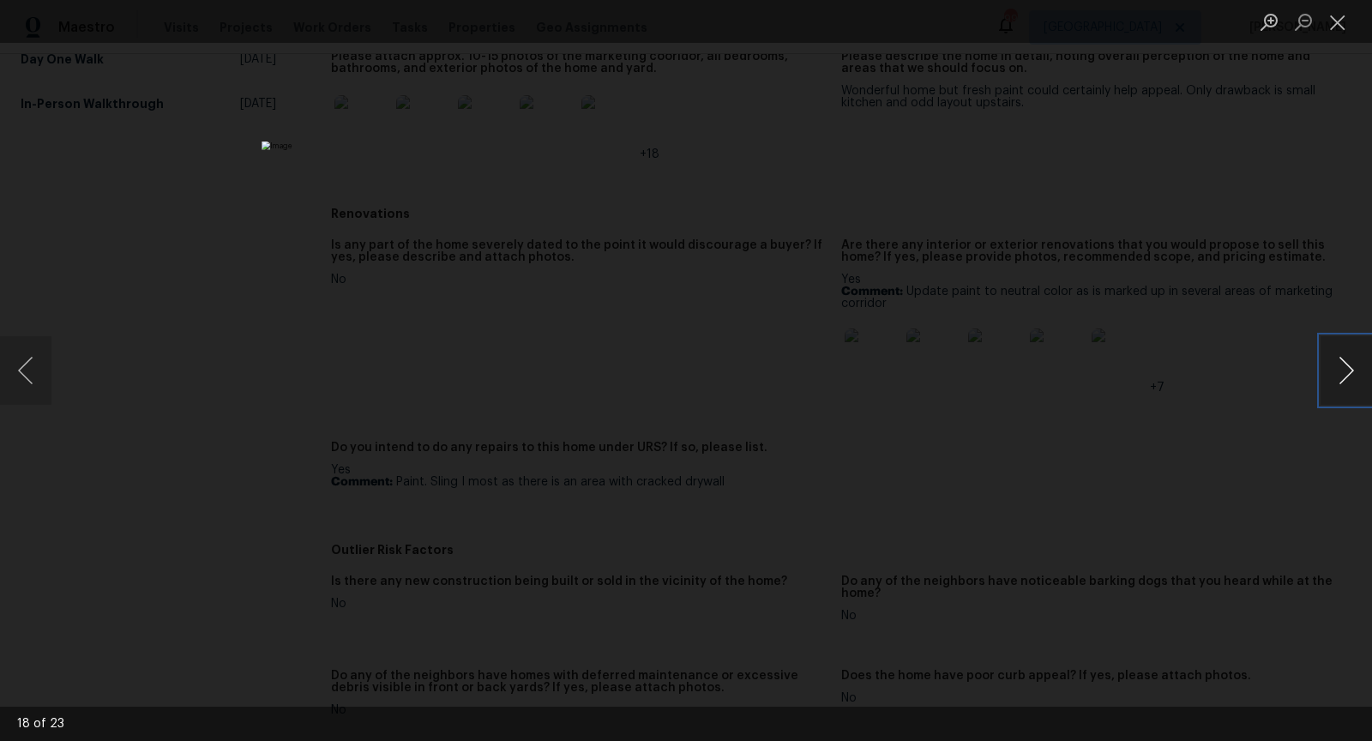
click at [1351, 368] on button "Next image" at bounding box center [1346, 370] width 51 height 69
click at [56, 374] on div "Lightbox" at bounding box center [686, 370] width 1372 height 741
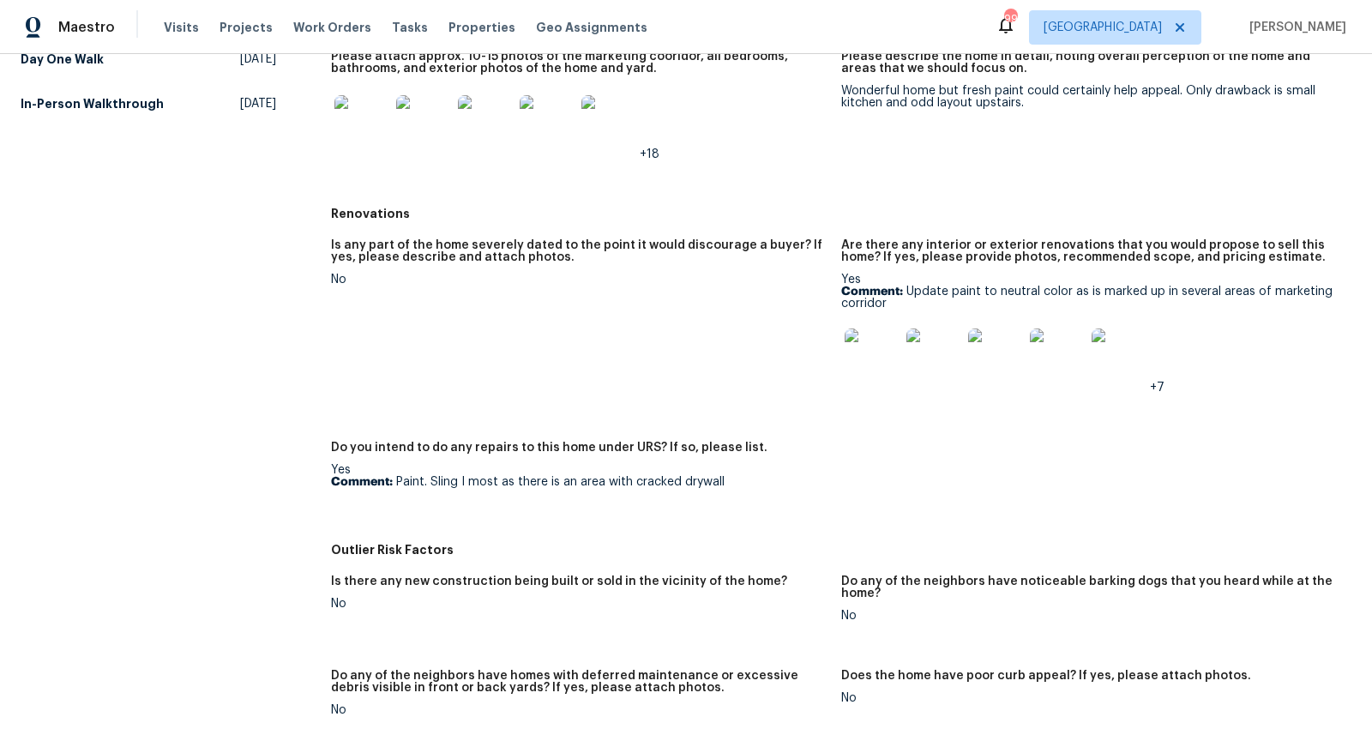
click at [608, 115] on img at bounding box center [609, 122] width 55 height 55
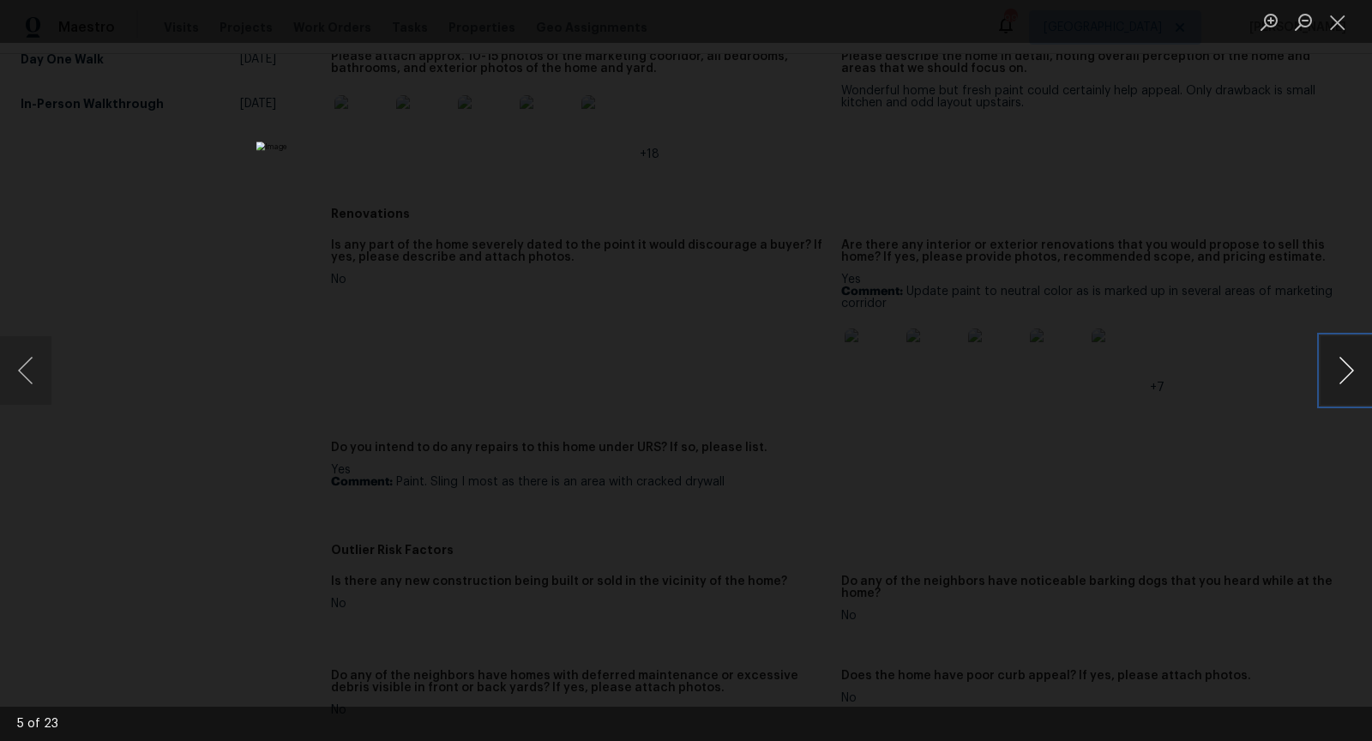
click at [1331, 365] on button "Next image" at bounding box center [1346, 370] width 51 height 69
click at [1337, 365] on button "Next image" at bounding box center [1346, 370] width 51 height 69
click at [1337, 364] on button "Next image" at bounding box center [1346, 370] width 51 height 69
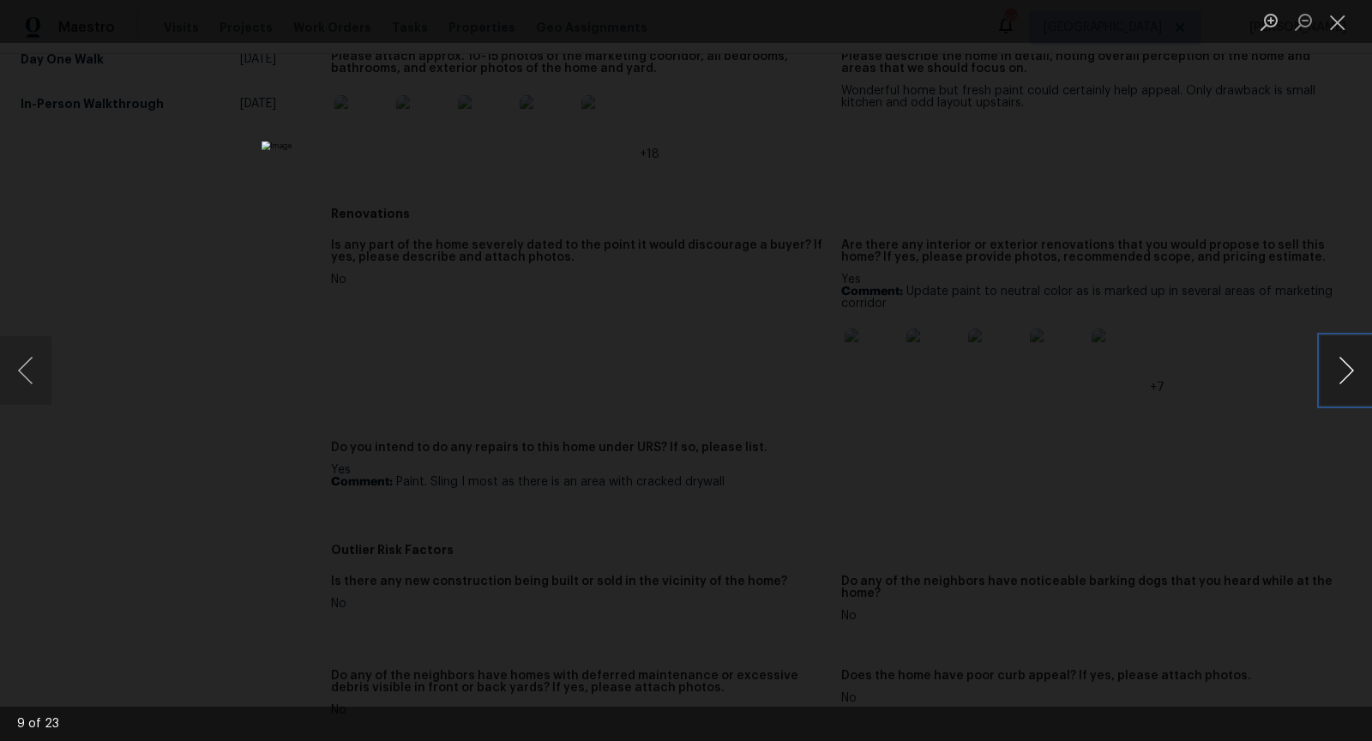
click at [1354, 362] on button "Next image" at bounding box center [1346, 370] width 51 height 69
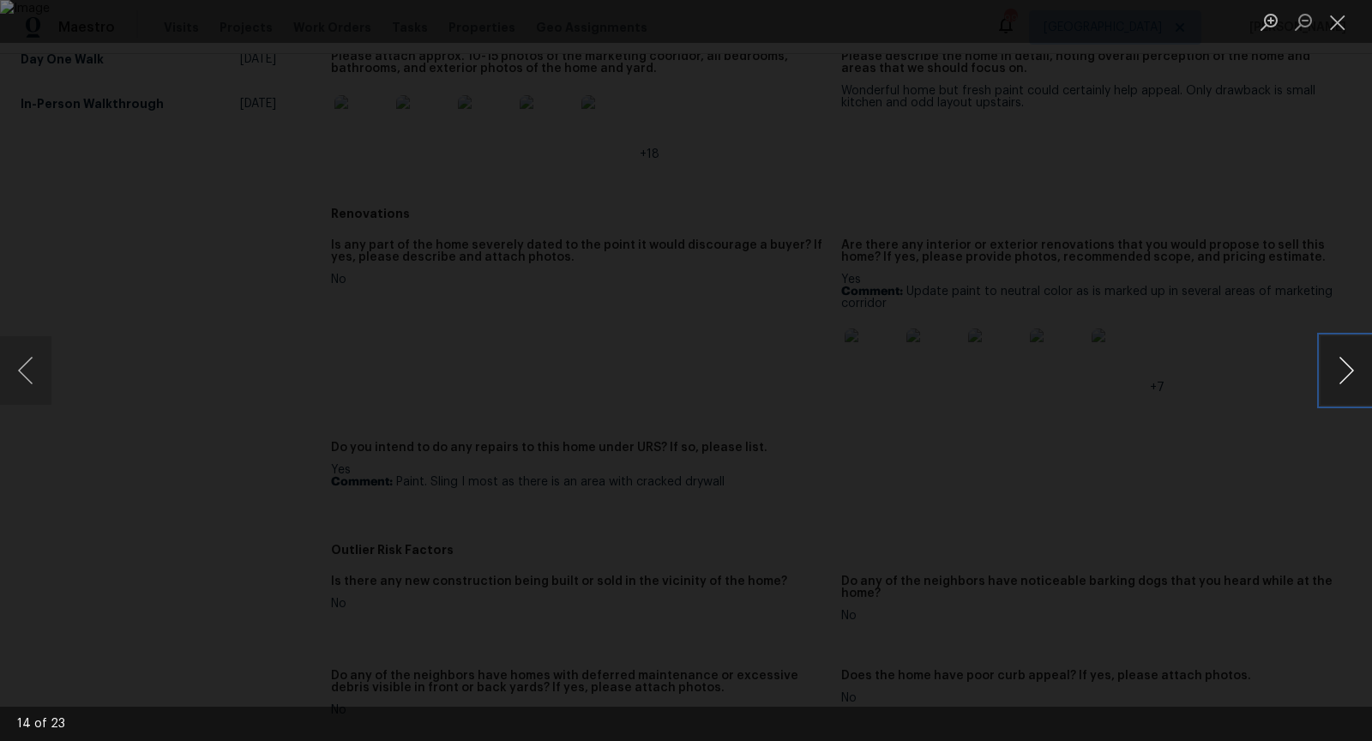
click at [1354, 362] on button "Next image" at bounding box center [1346, 370] width 51 height 69
click at [24, 376] on button "Previous image" at bounding box center [25, 370] width 51 height 69
click at [1335, 372] on button "Next image" at bounding box center [1346, 370] width 51 height 69
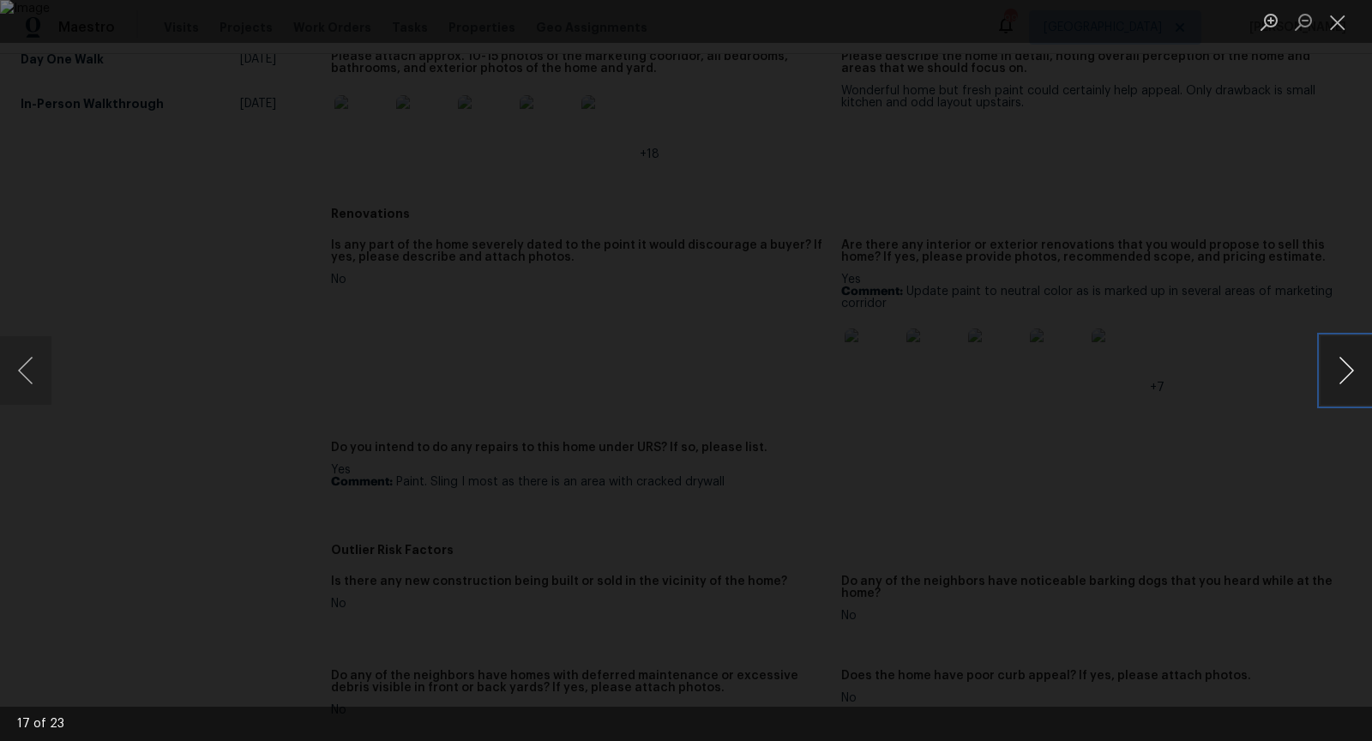
click at [1335, 372] on button "Next image" at bounding box center [1346, 370] width 51 height 69
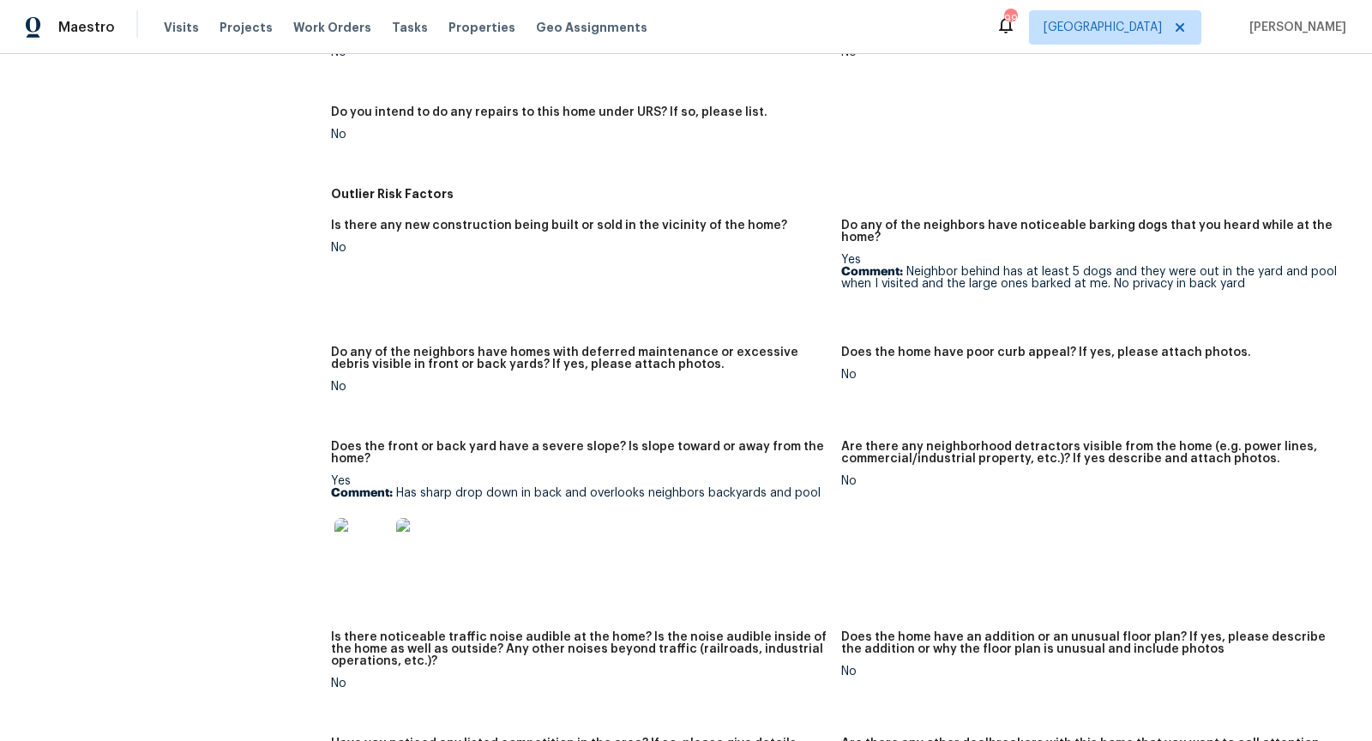
scroll to position [624, 0]
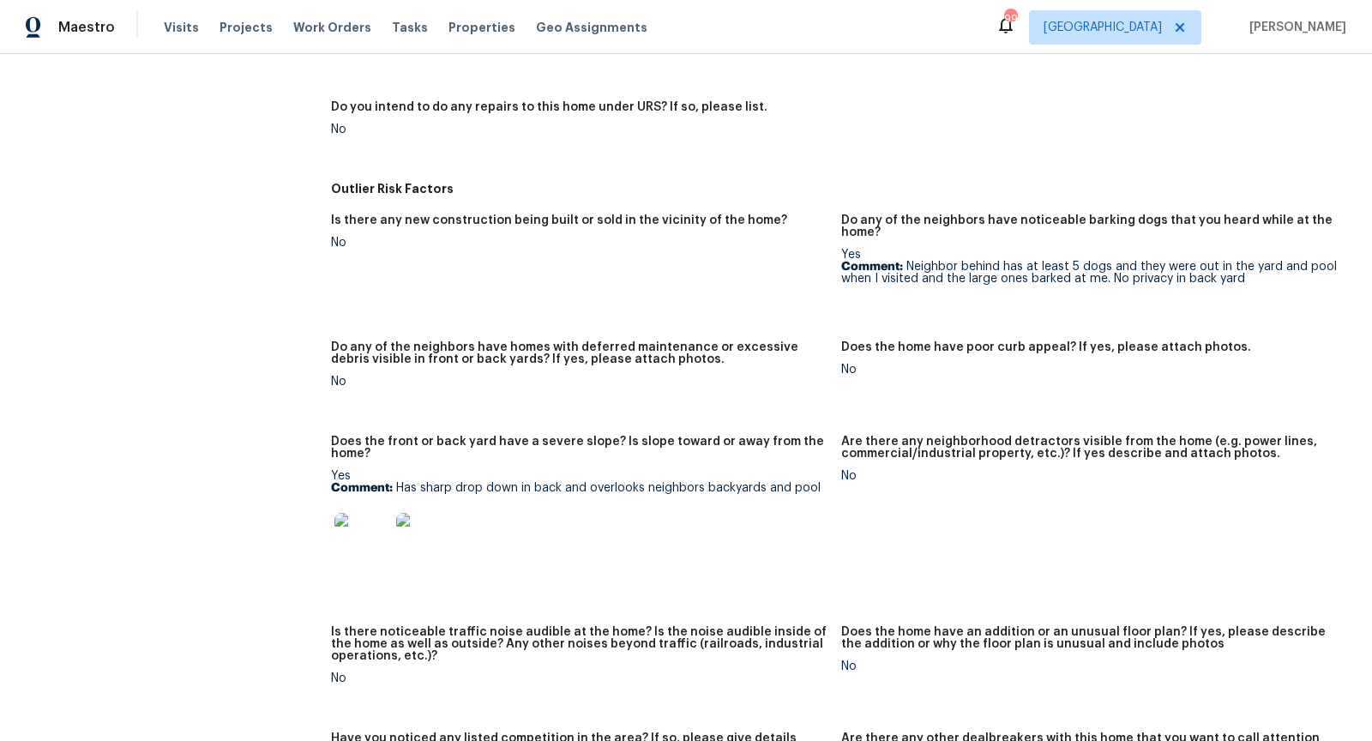
click at [369, 527] on img at bounding box center [362, 540] width 55 height 55
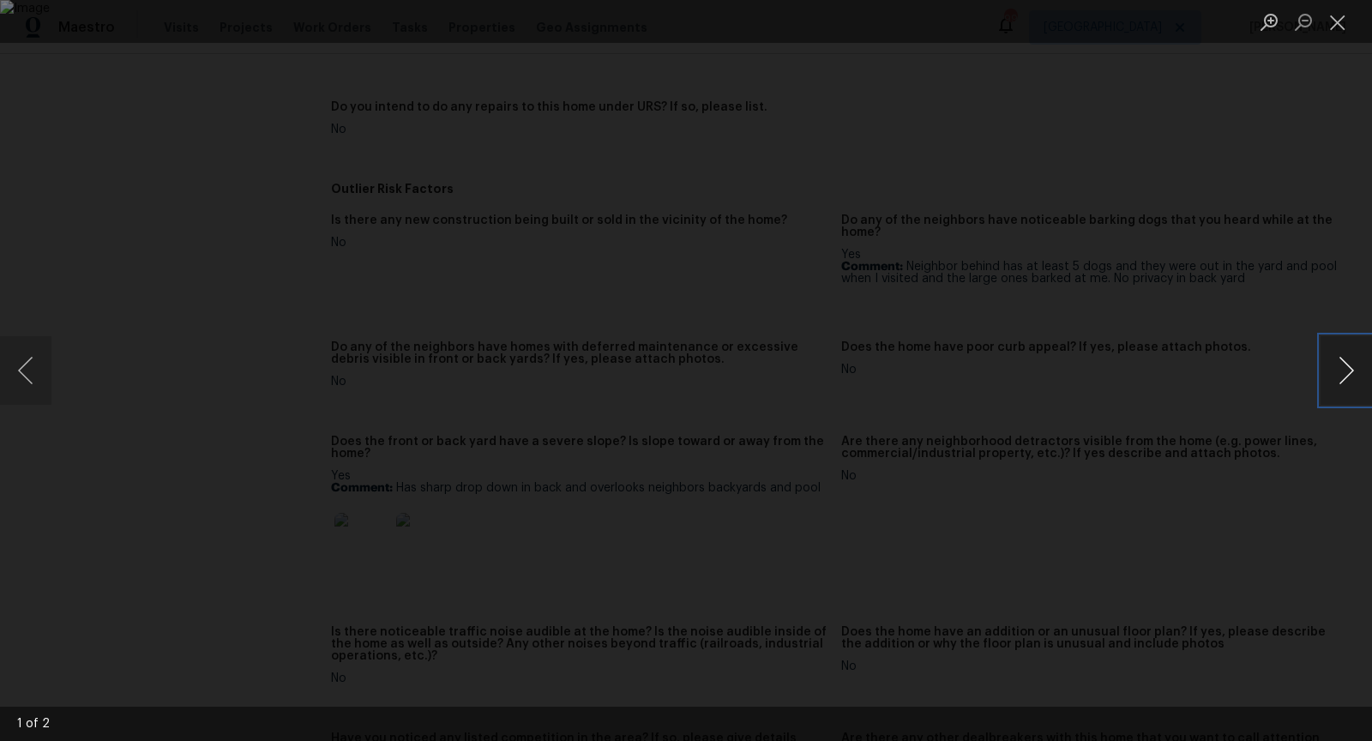
click at [1347, 371] on button "Next image" at bounding box center [1346, 370] width 51 height 69
click at [40, 375] on button "Previous image" at bounding box center [25, 370] width 51 height 69
click at [1330, 354] on button "Next image" at bounding box center [1346, 370] width 51 height 69
click at [1334, 355] on button "Next image" at bounding box center [1346, 370] width 51 height 69
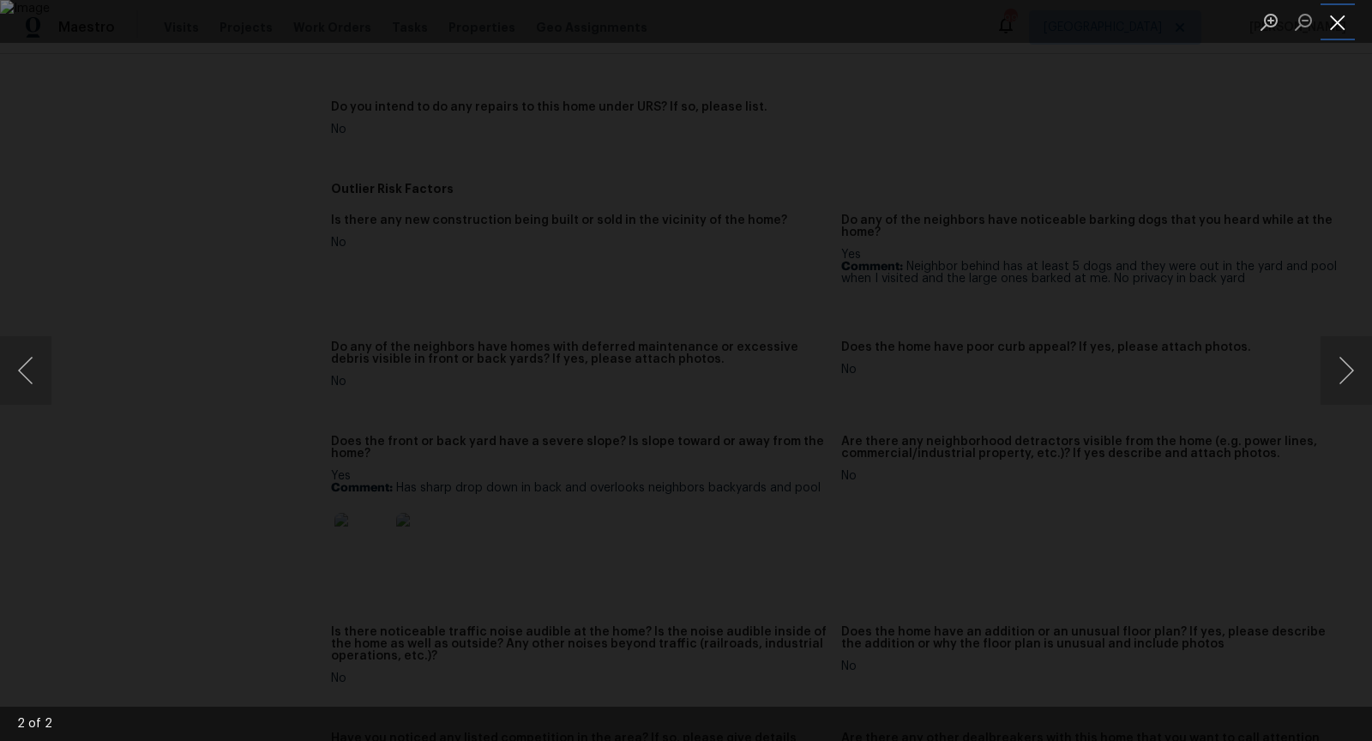
click at [1335, 19] on button "Close lightbox" at bounding box center [1338, 22] width 34 height 30
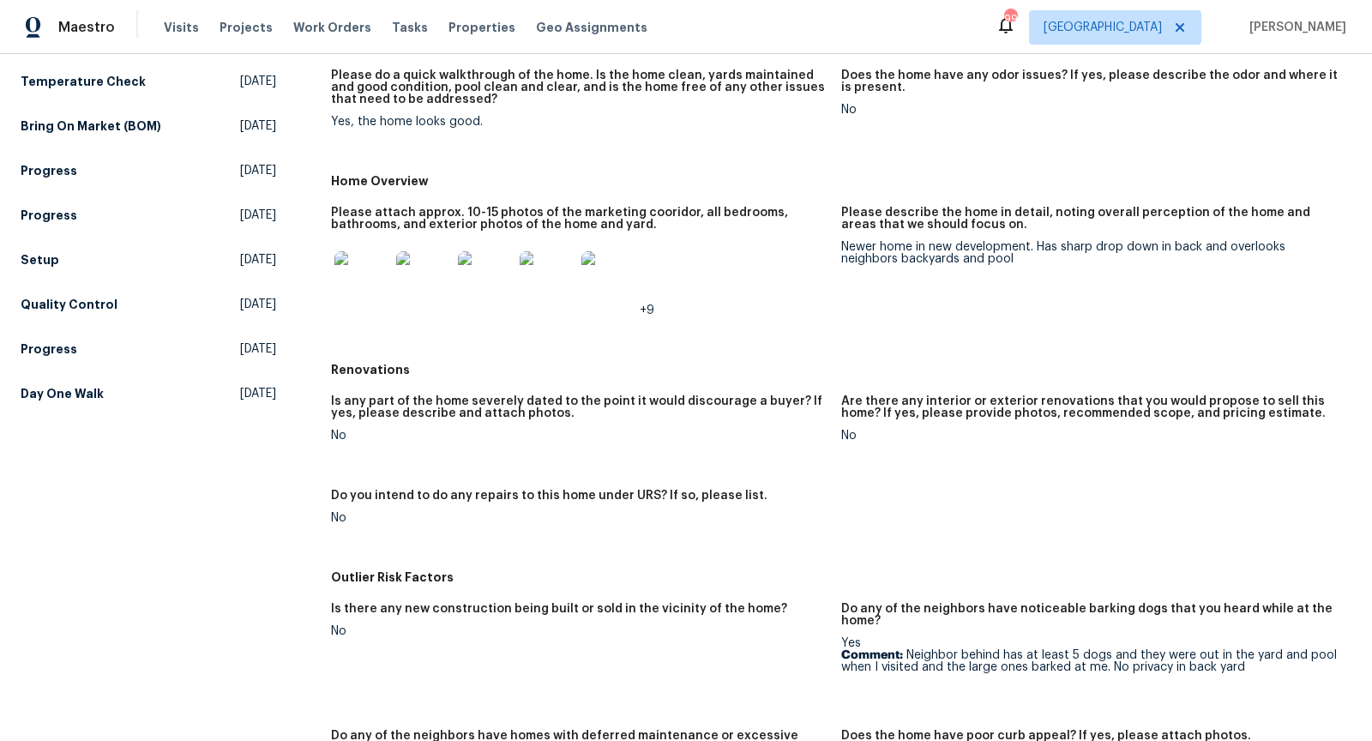
scroll to position [251, 0]
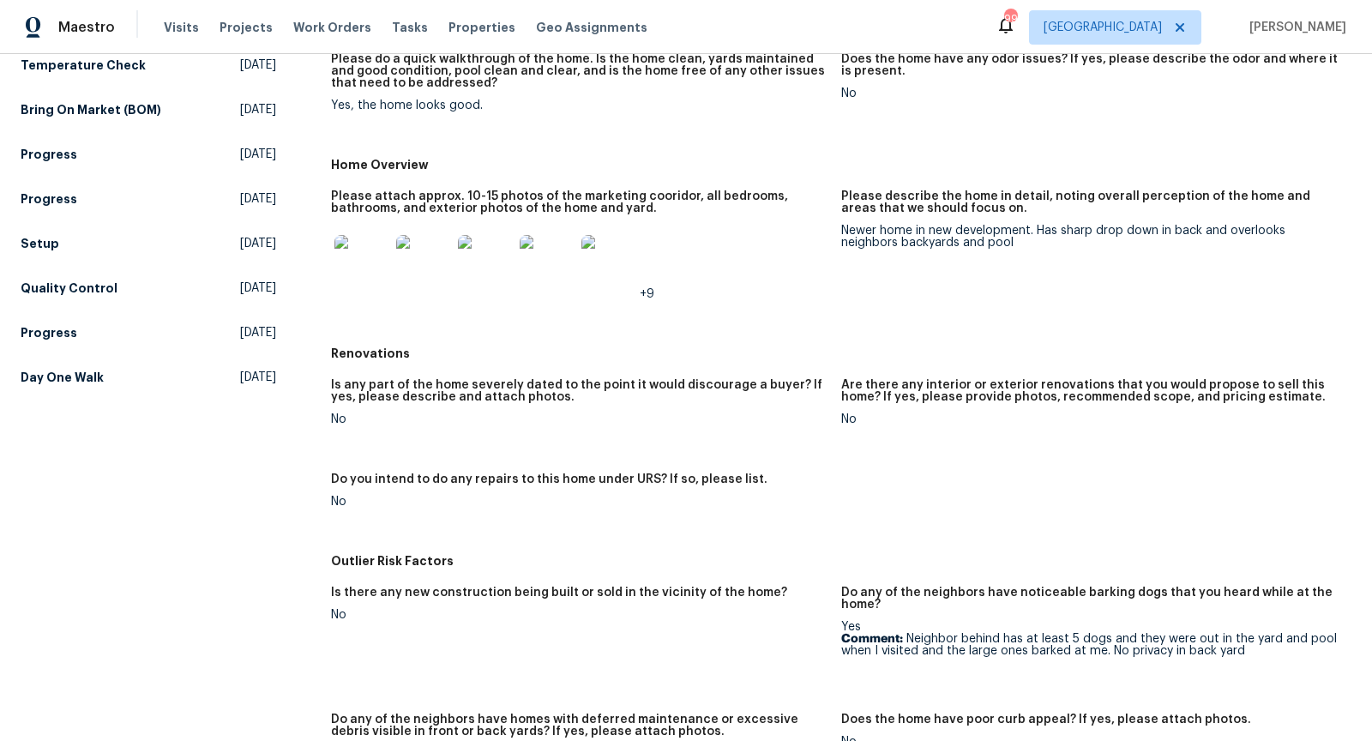
click at [366, 264] on img at bounding box center [362, 262] width 55 height 55
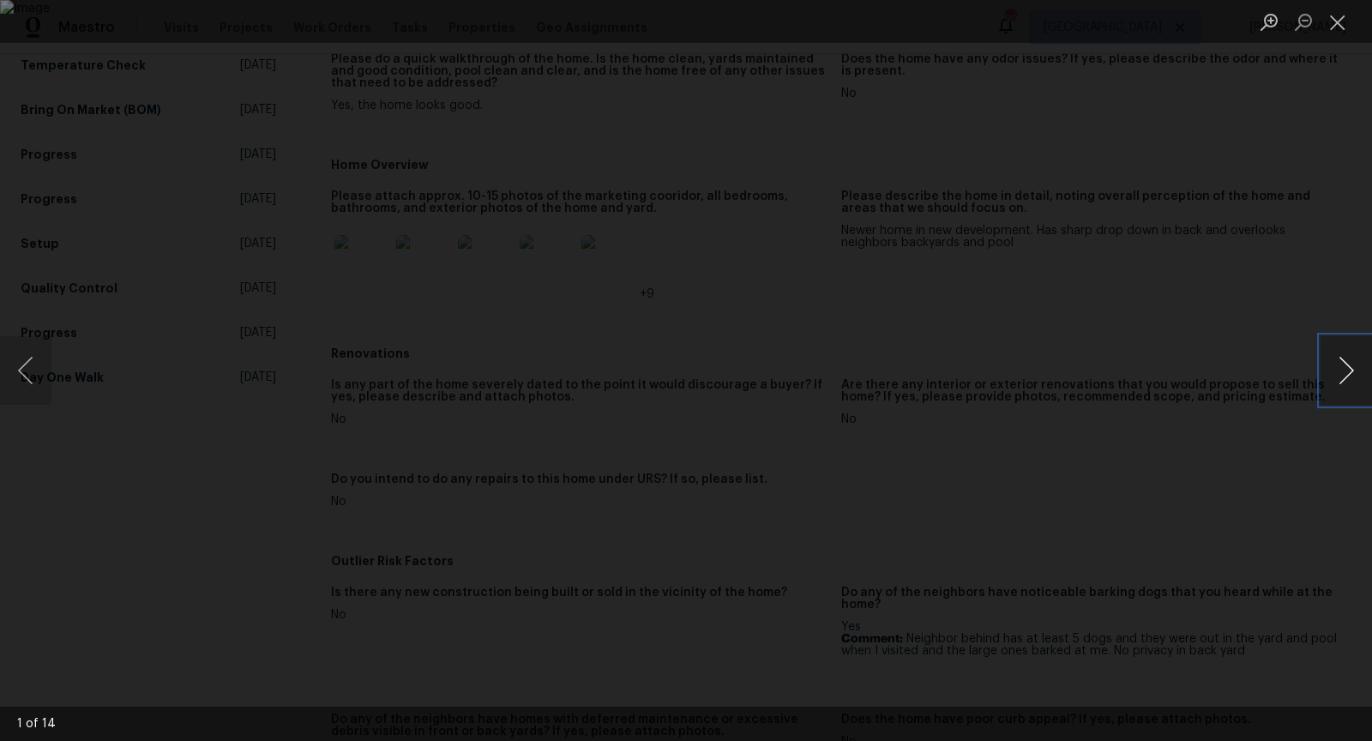
click at [1348, 370] on button "Next image" at bounding box center [1346, 370] width 51 height 69
click at [1348, 369] on button "Next image" at bounding box center [1346, 370] width 51 height 69
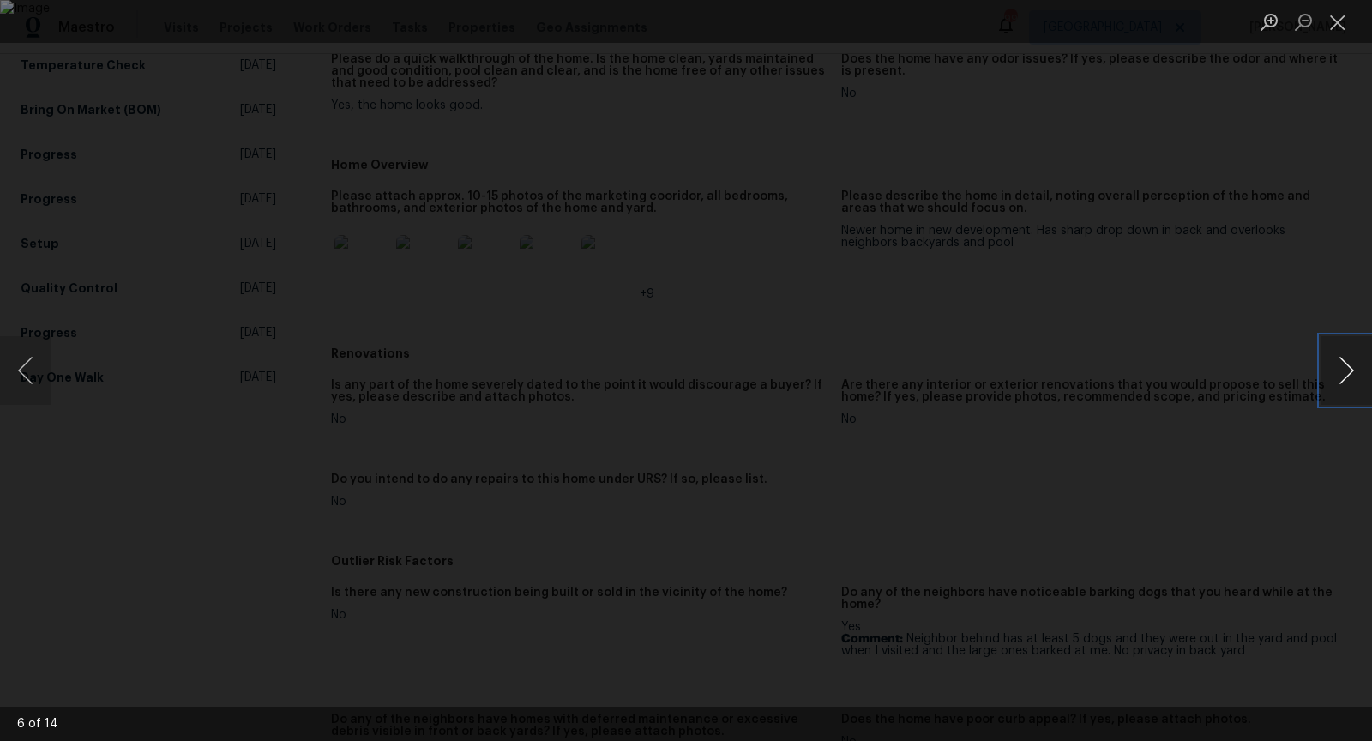
click at [1348, 369] on button "Next image" at bounding box center [1346, 370] width 51 height 69
click at [1348, 368] on button "Next image" at bounding box center [1346, 370] width 51 height 69
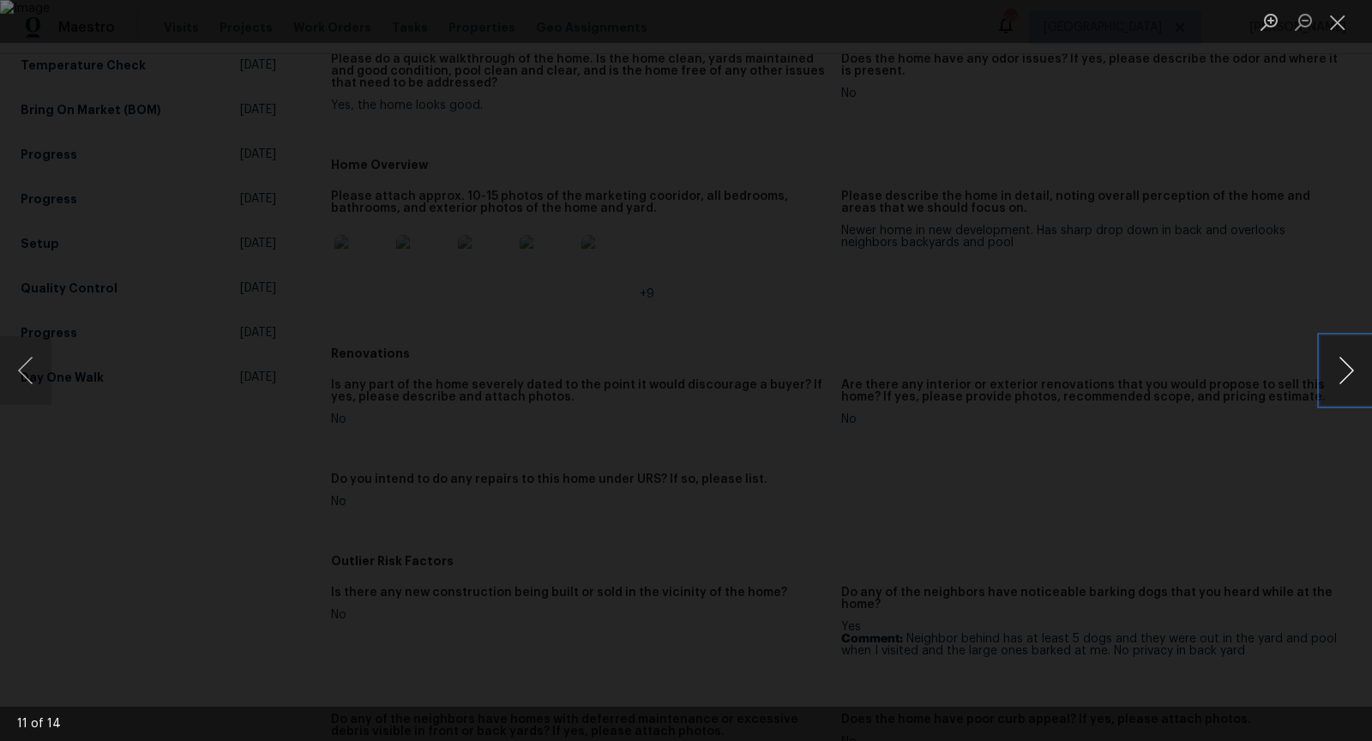
click at [1348, 368] on button "Next image" at bounding box center [1346, 370] width 51 height 69
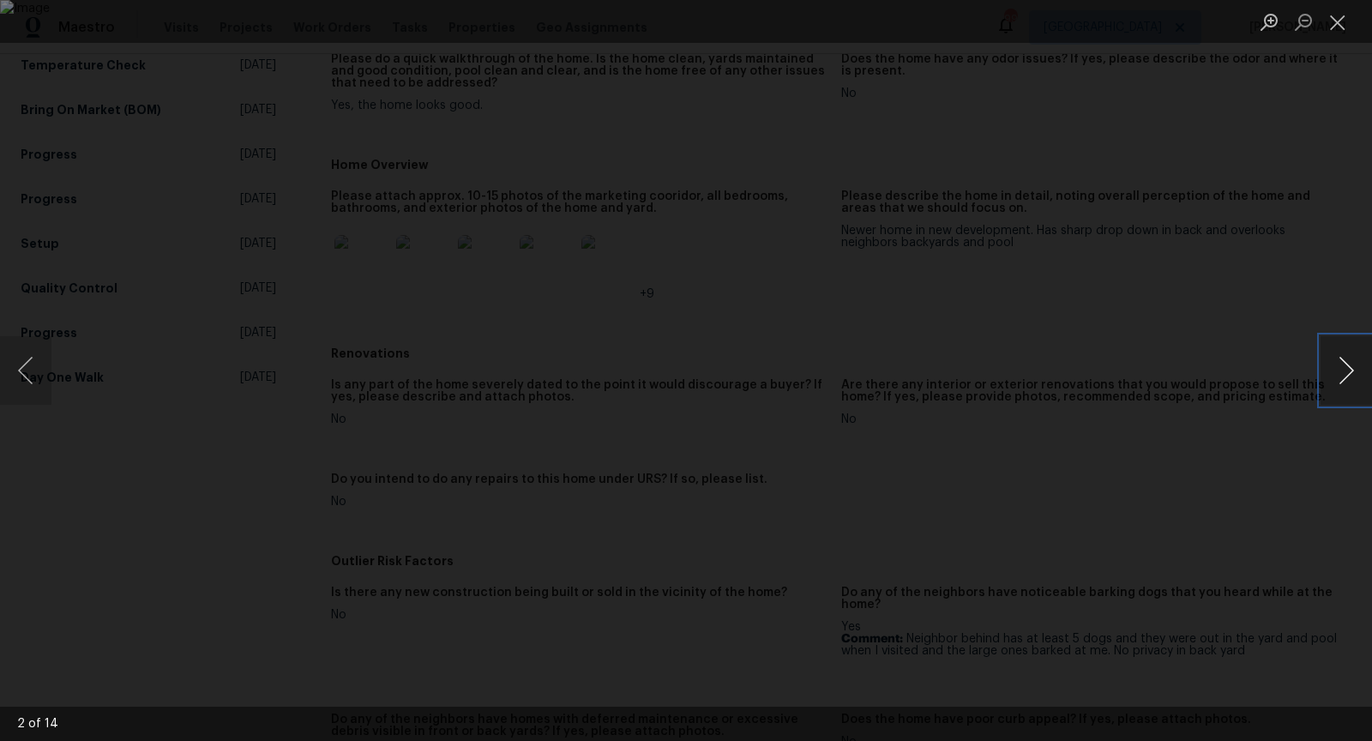
click at [1348, 368] on button "Next image" at bounding box center [1346, 370] width 51 height 69
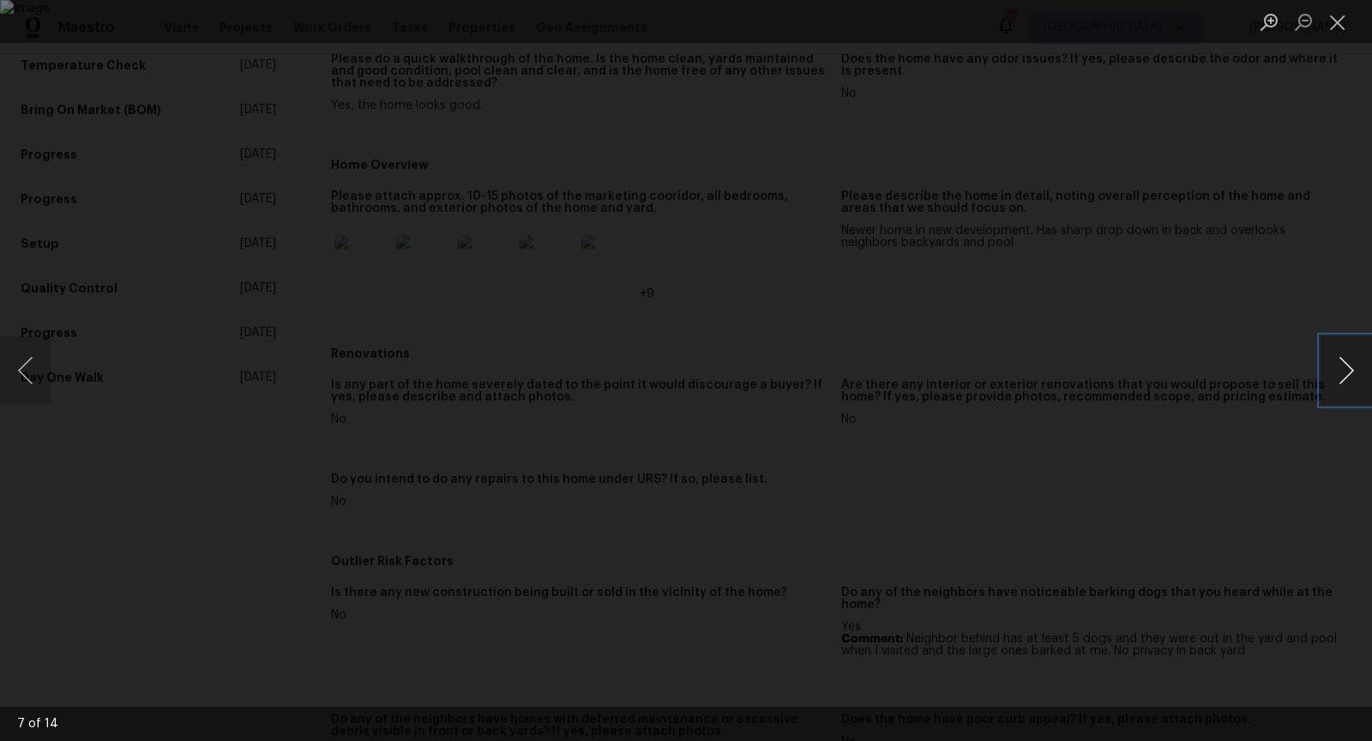
click at [1348, 368] on button "Next image" at bounding box center [1346, 370] width 51 height 69
click at [1323, 240] on div "Lightbox" at bounding box center [686, 370] width 1372 height 741
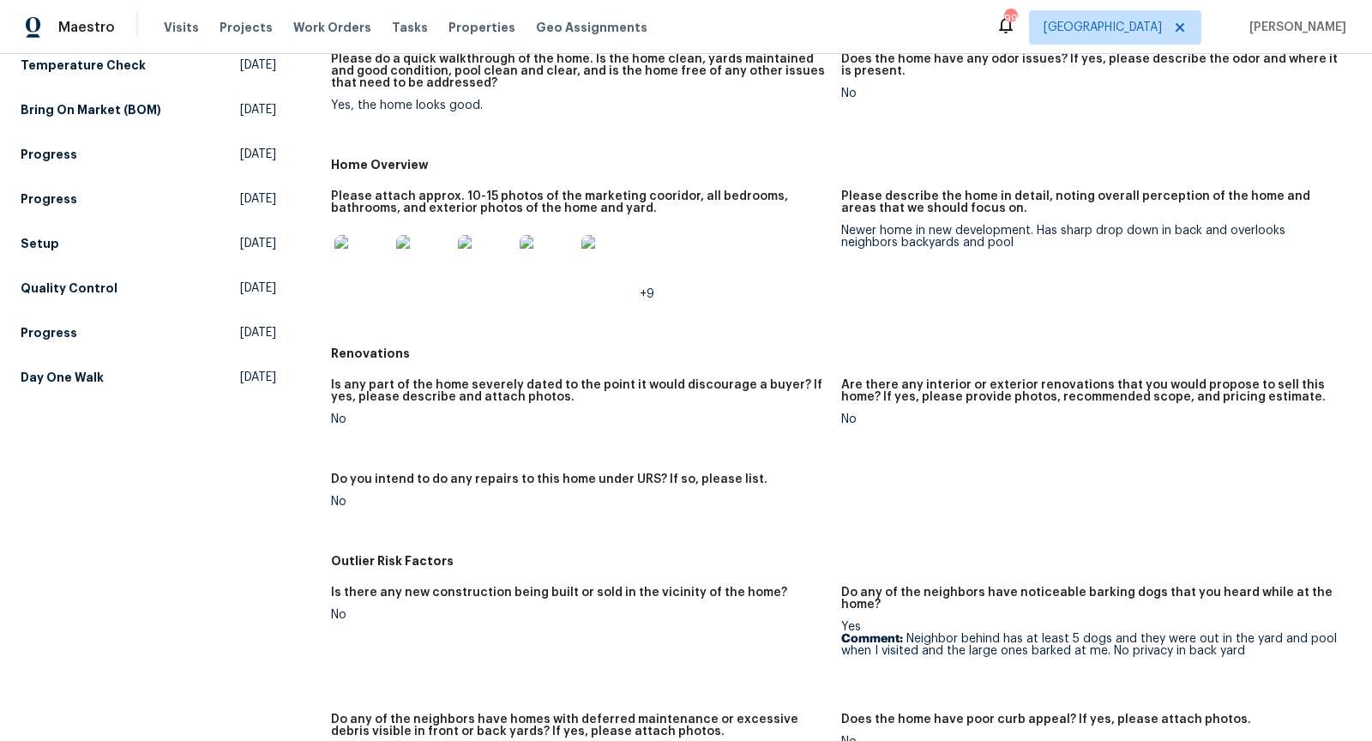
click at [371, 265] on img at bounding box center [362, 262] width 55 height 55
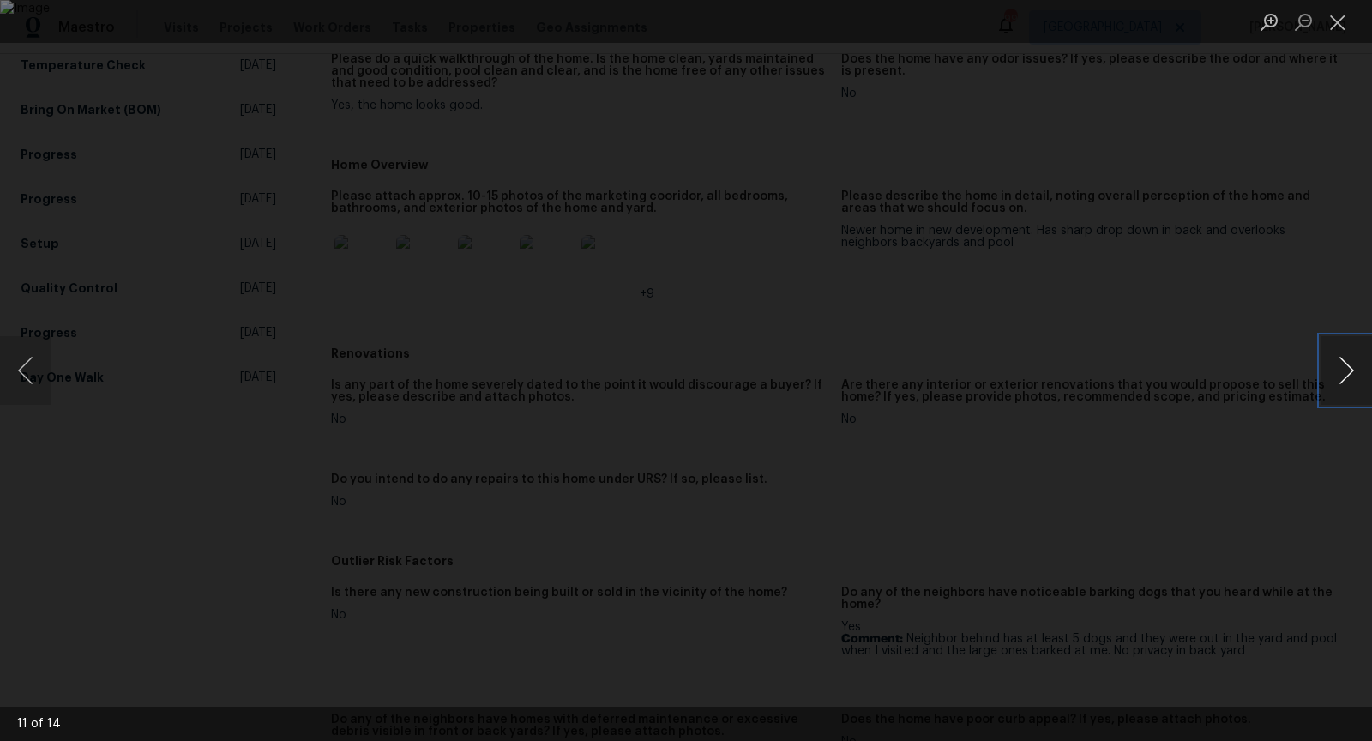
click at [1362, 362] on button "Next image" at bounding box center [1346, 370] width 51 height 69
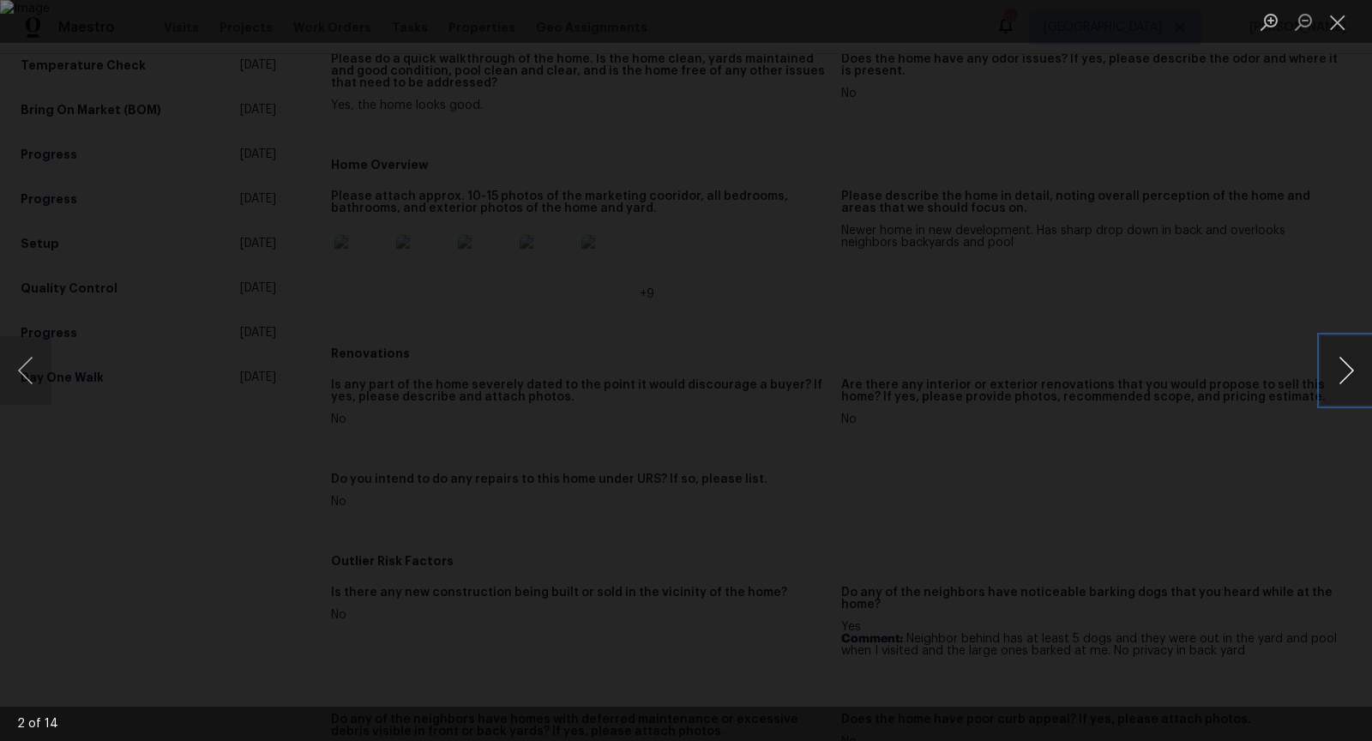
click at [1362, 362] on button "Next image" at bounding box center [1346, 370] width 51 height 69
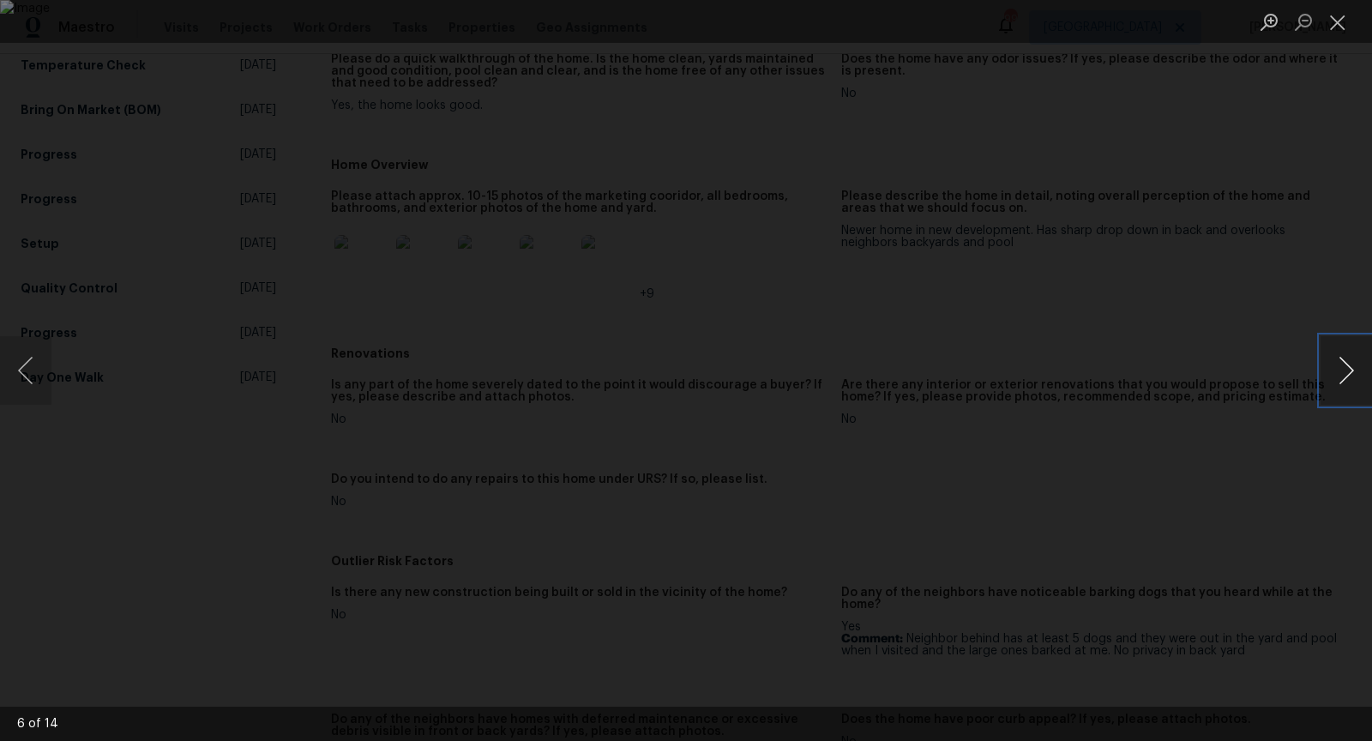
click at [1362, 362] on button "Next image" at bounding box center [1346, 370] width 51 height 69
click at [32, 371] on button "Previous image" at bounding box center [25, 370] width 51 height 69
click at [1334, 274] on div "Lightbox" at bounding box center [686, 370] width 1372 height 741
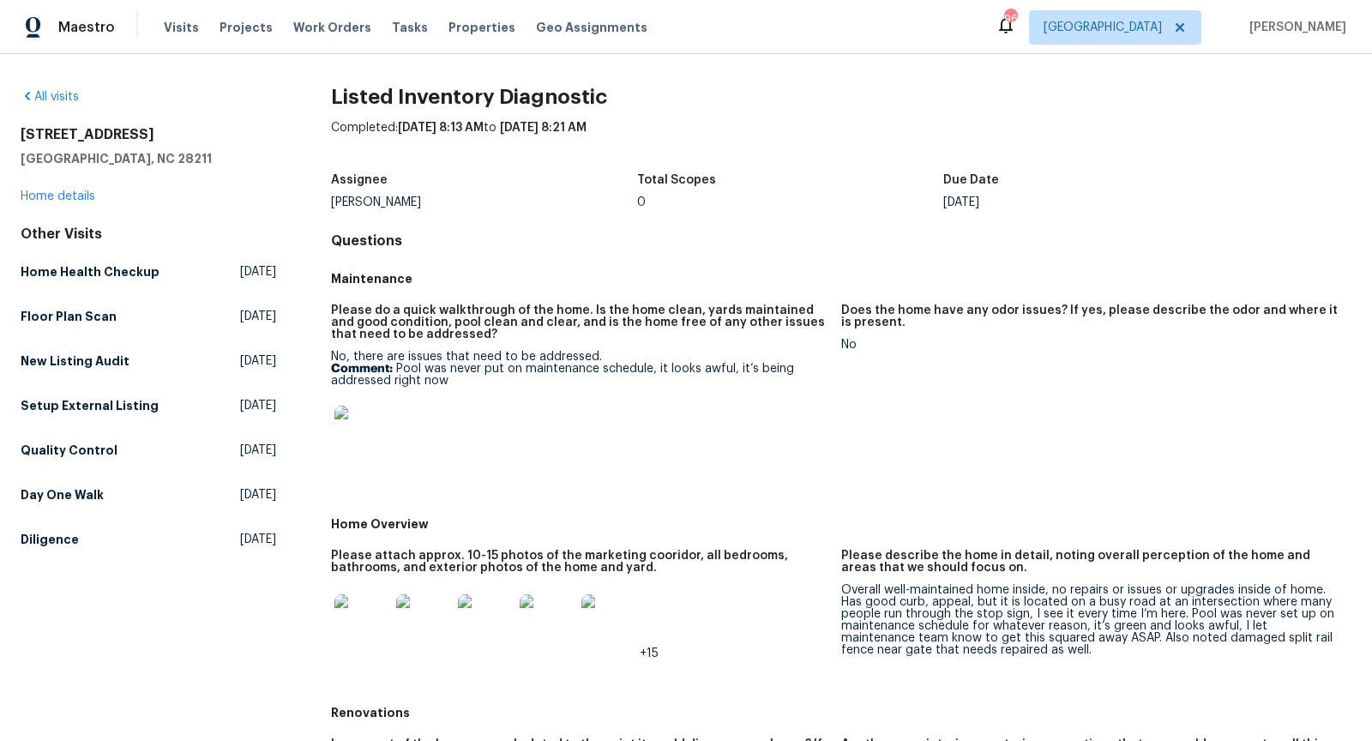
scroll to position [1, 0]
click at [360, 438] on img at bounding box center [362, 432] width 55 height 55
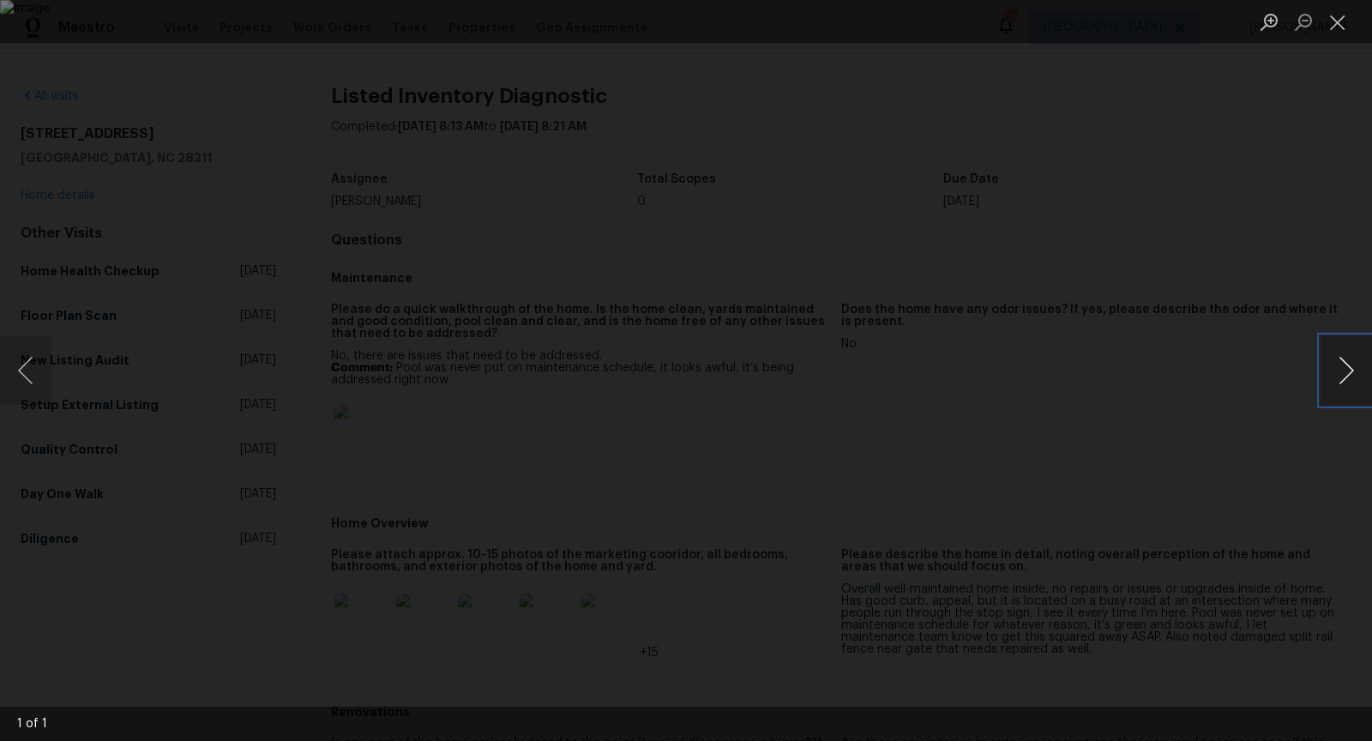
click at [1348, 370] on button "Next image" at bounding box center [1346, 370] width 51 height 69
click at [1342, 353] on button "Next image" at bounding box center [1346, 370] width 51 height 69
click at [1305, 283] on div "Lightbox" at bounding box center [686, 370] width 1372 height 741
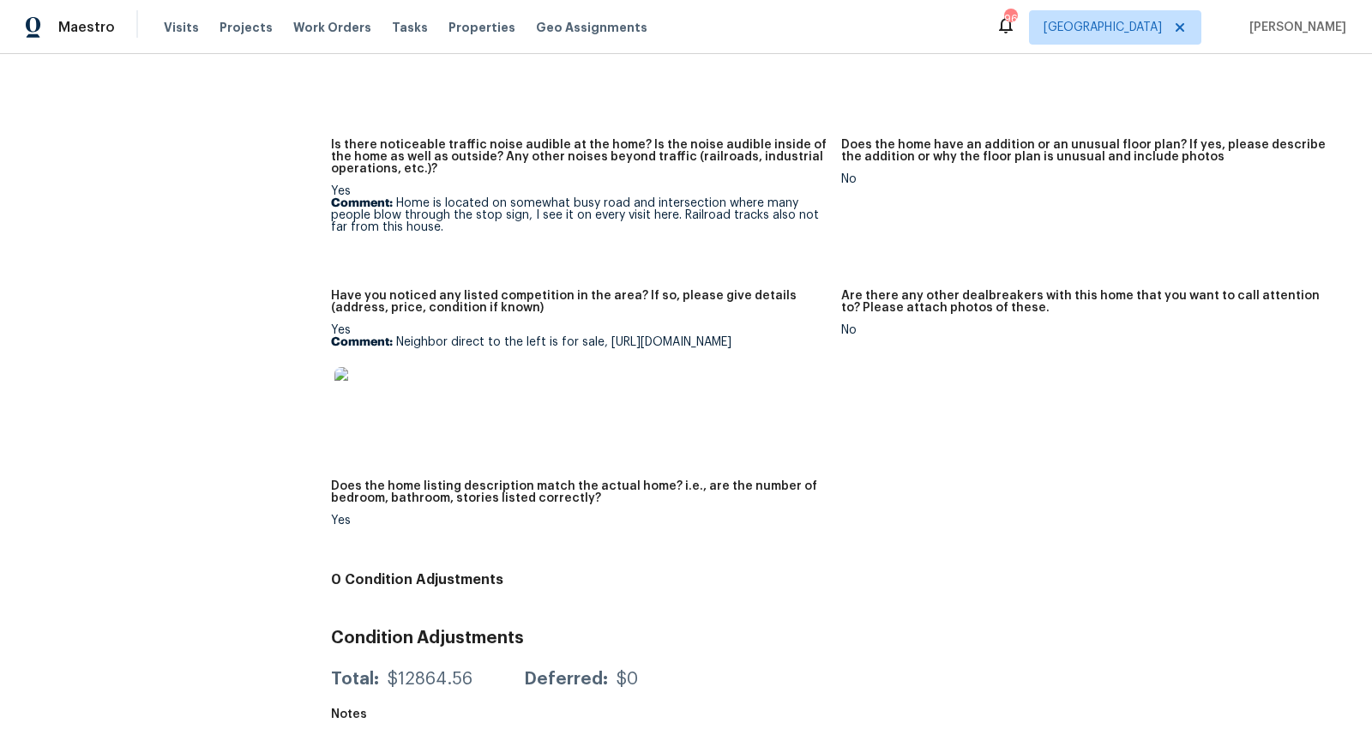
scroll to position [0, 0]
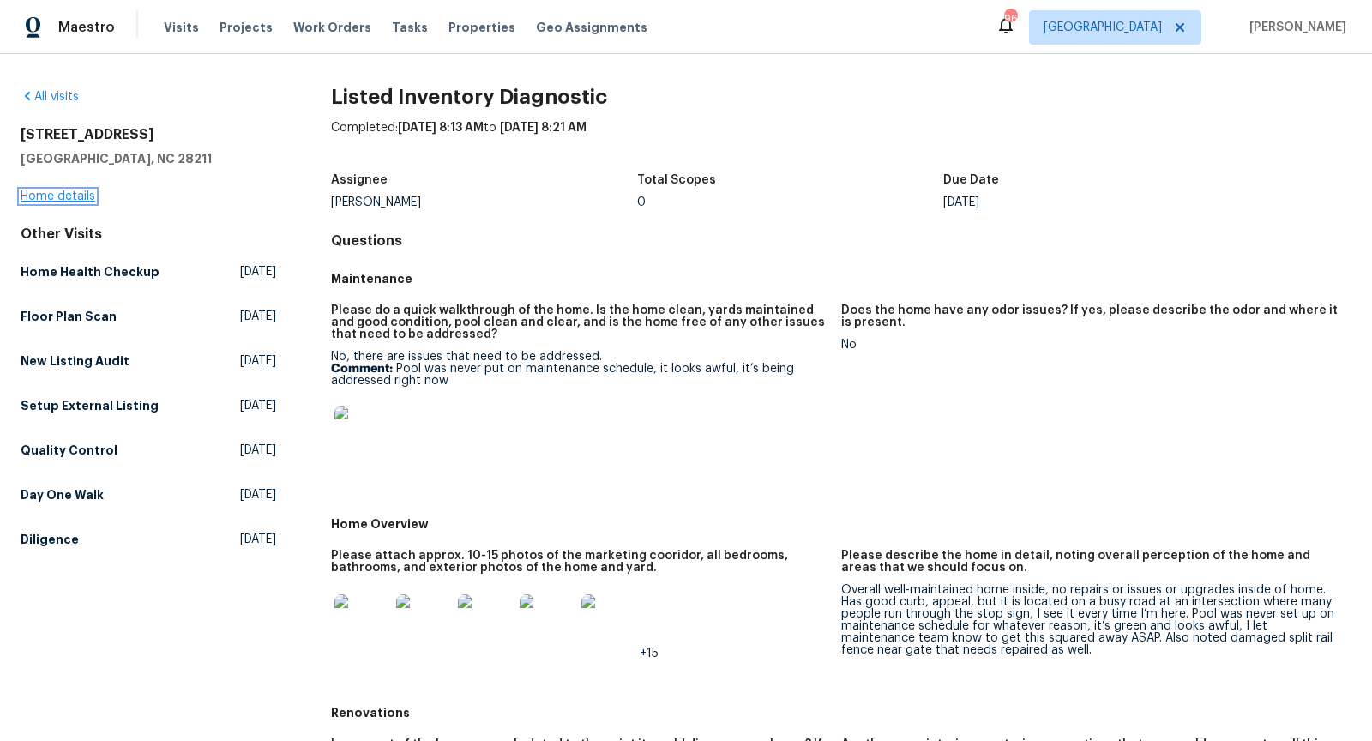
click at [75, 197] on link "Home details" at bounding box center [58, 196] width 75 height 12
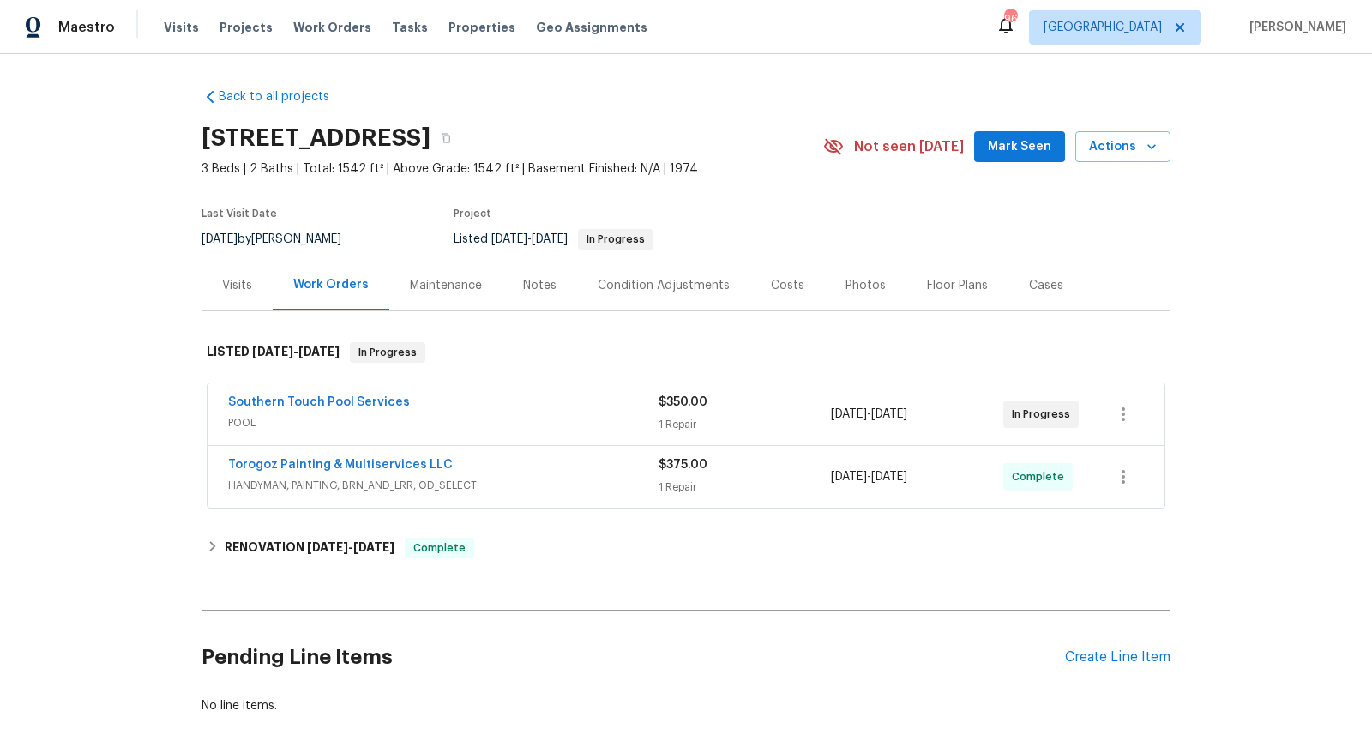
click at [575, 485] on span "HANDYMAN, PAINTING, BRN_AND_LRR, OD_SELECT" at bounding box center [443, 485] width 431 height 17
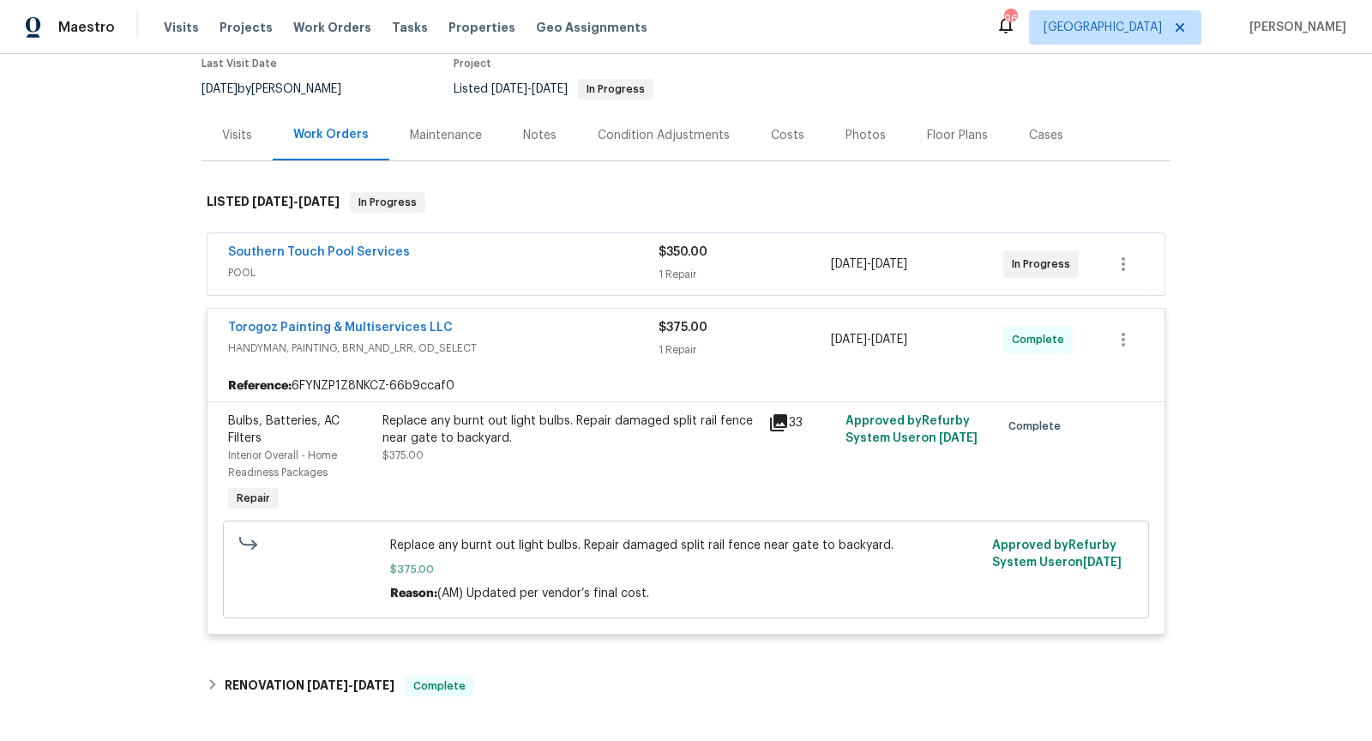
scroll to position [160, 0]
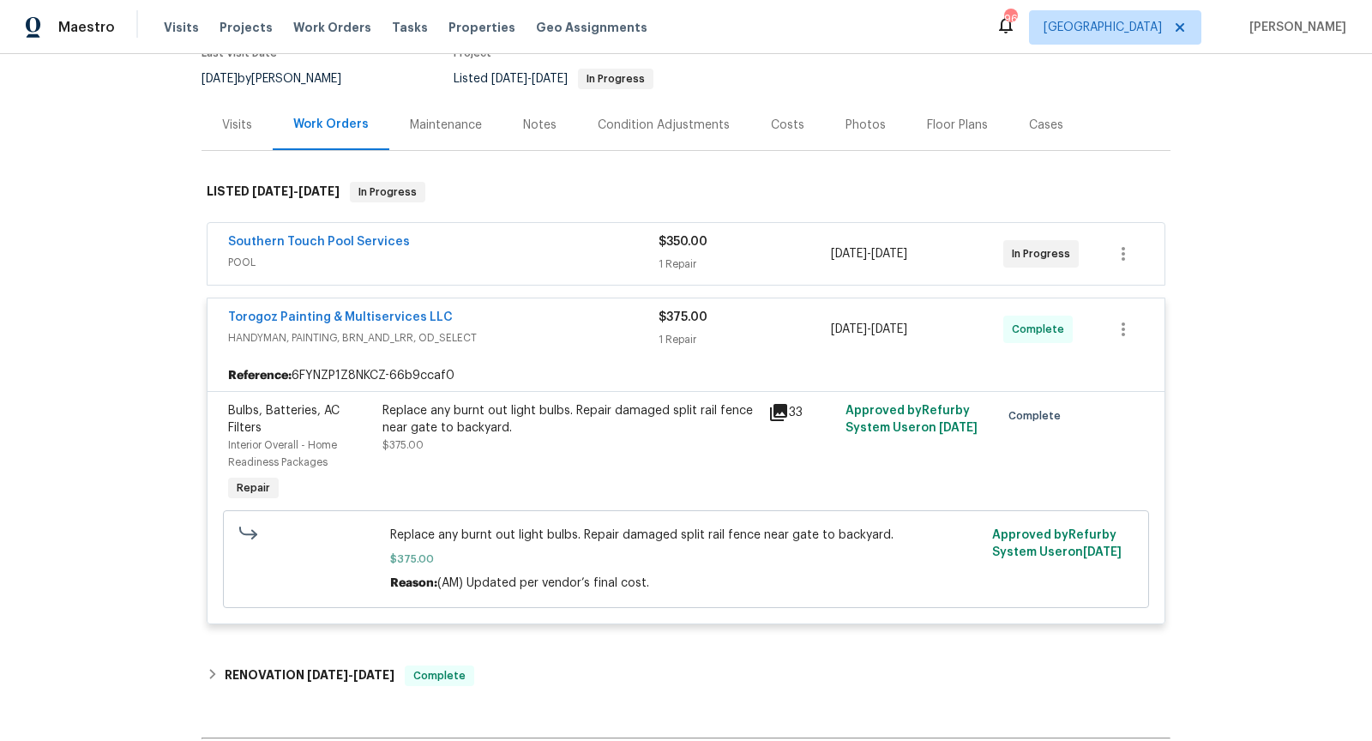
click at [474, 271] on div "Southern Touch Pool Services POOL" at bounding box center [443, 253] width 431 height 41
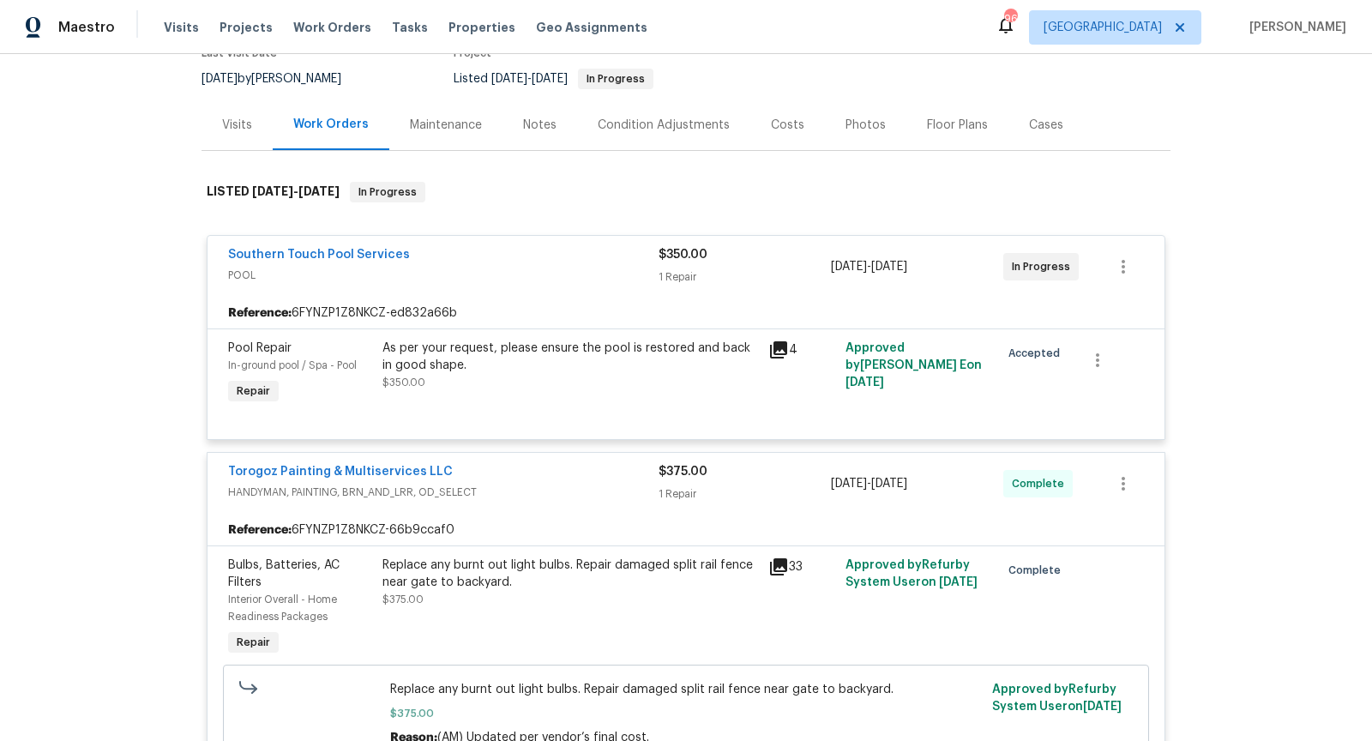
click at [252, 124] on div "Visits" at bounding box center [237, 125] width 71 height 51
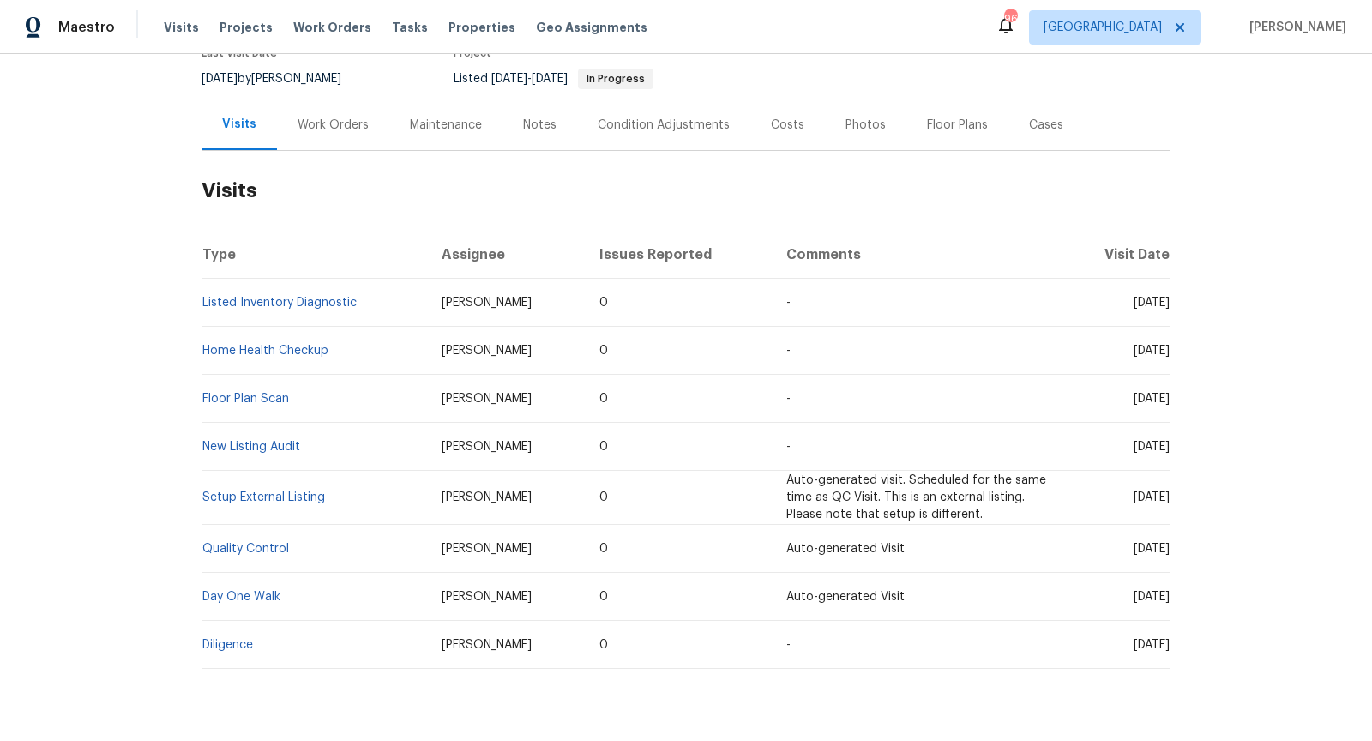
click at [317, 125] on div "Work Orders" at bounding box center [333, 125] width 71 height 17
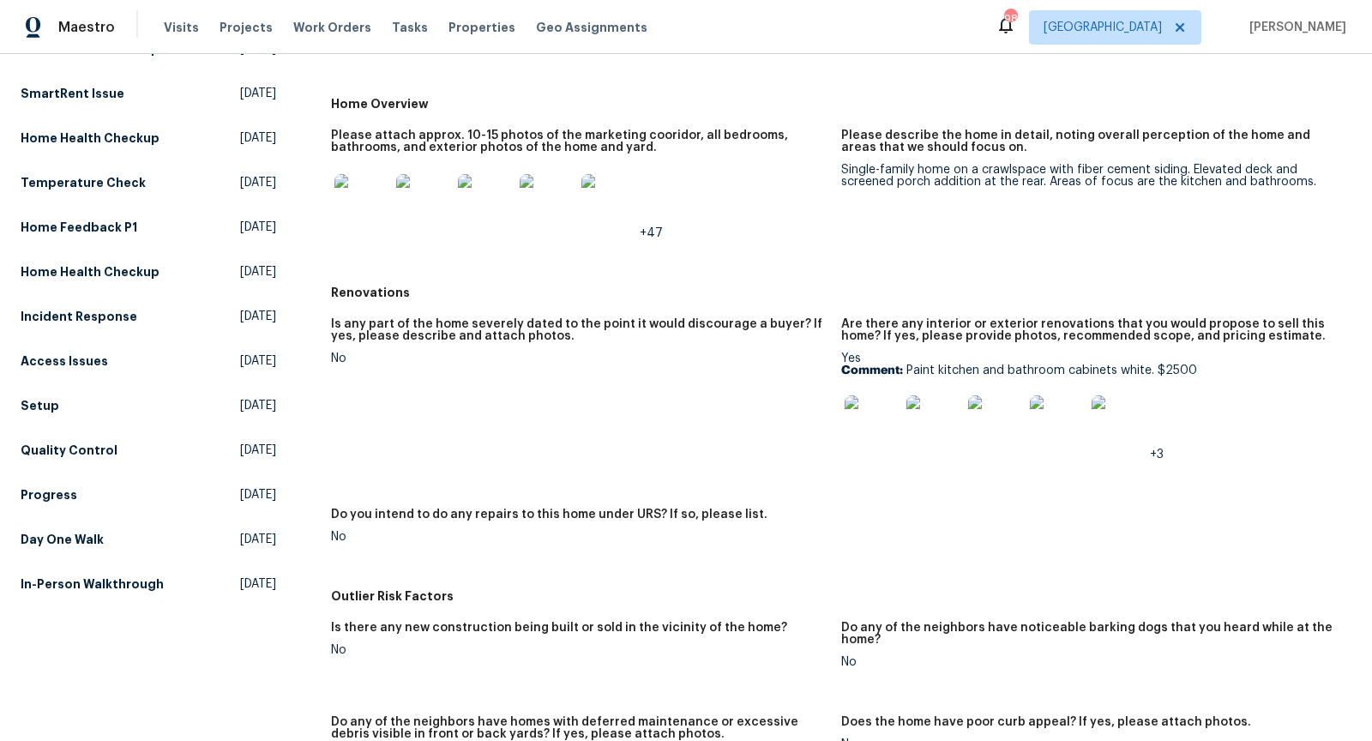
scroll to position [332, 0]
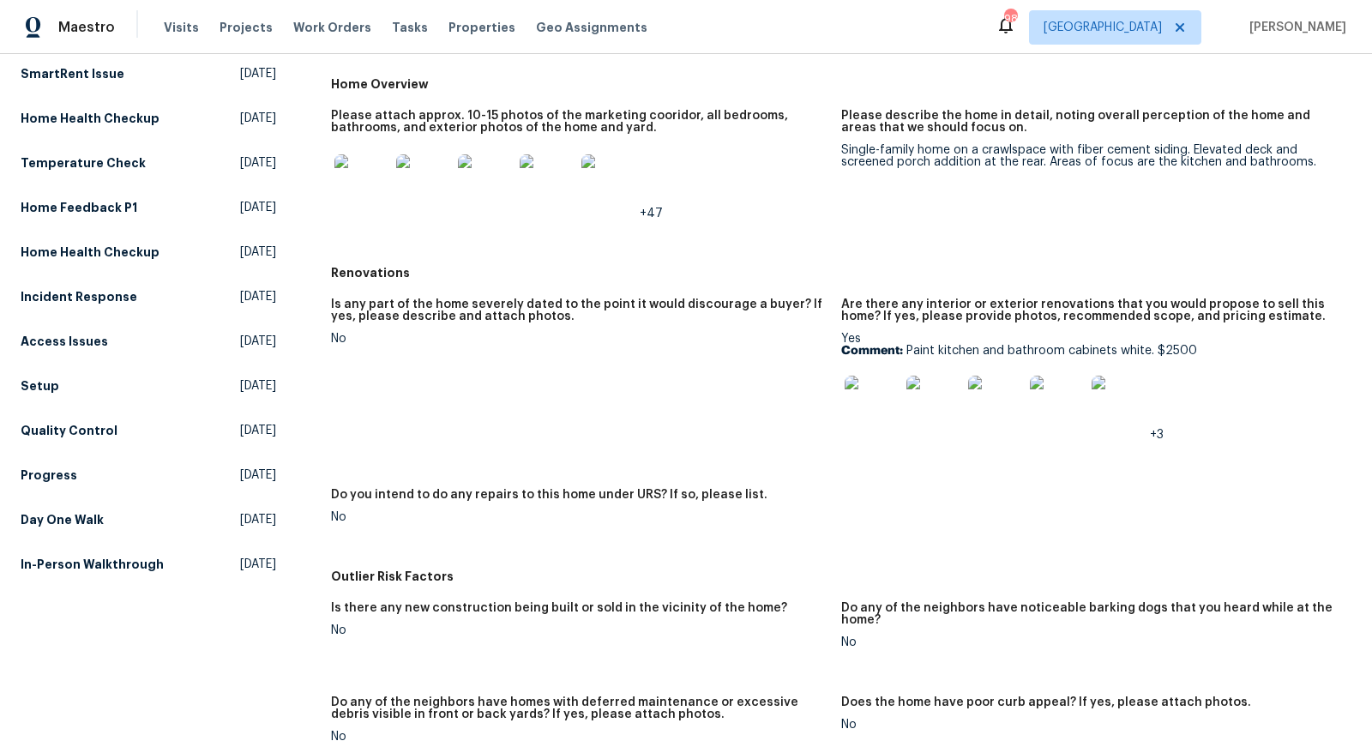
click at [871, 401] on img at bounding box center [872, 403] width 55 height 55
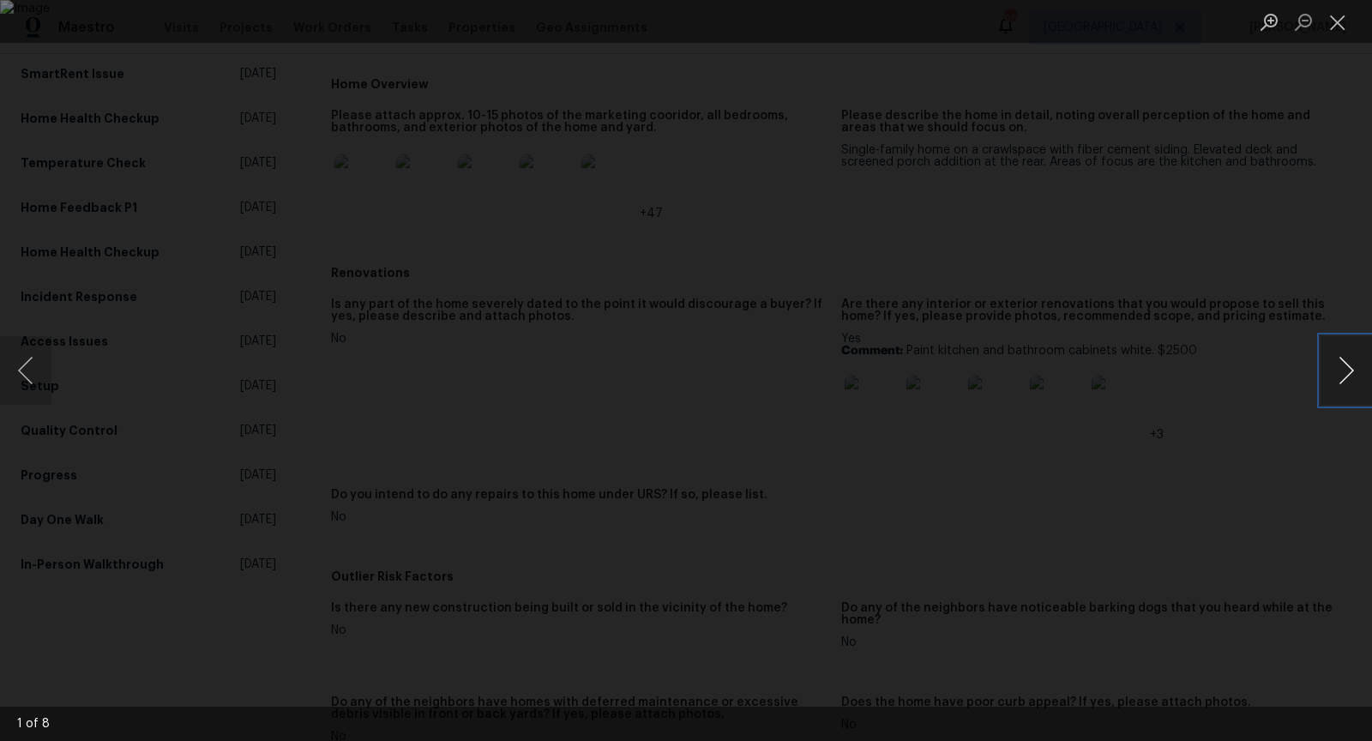
click at [1342, 373] on button "Next image" at bounding box center [1346, 370] width 51 height 69
click at [1343, 373] on button "Next image" at bounding box center [1346, 370] width 51 height 69
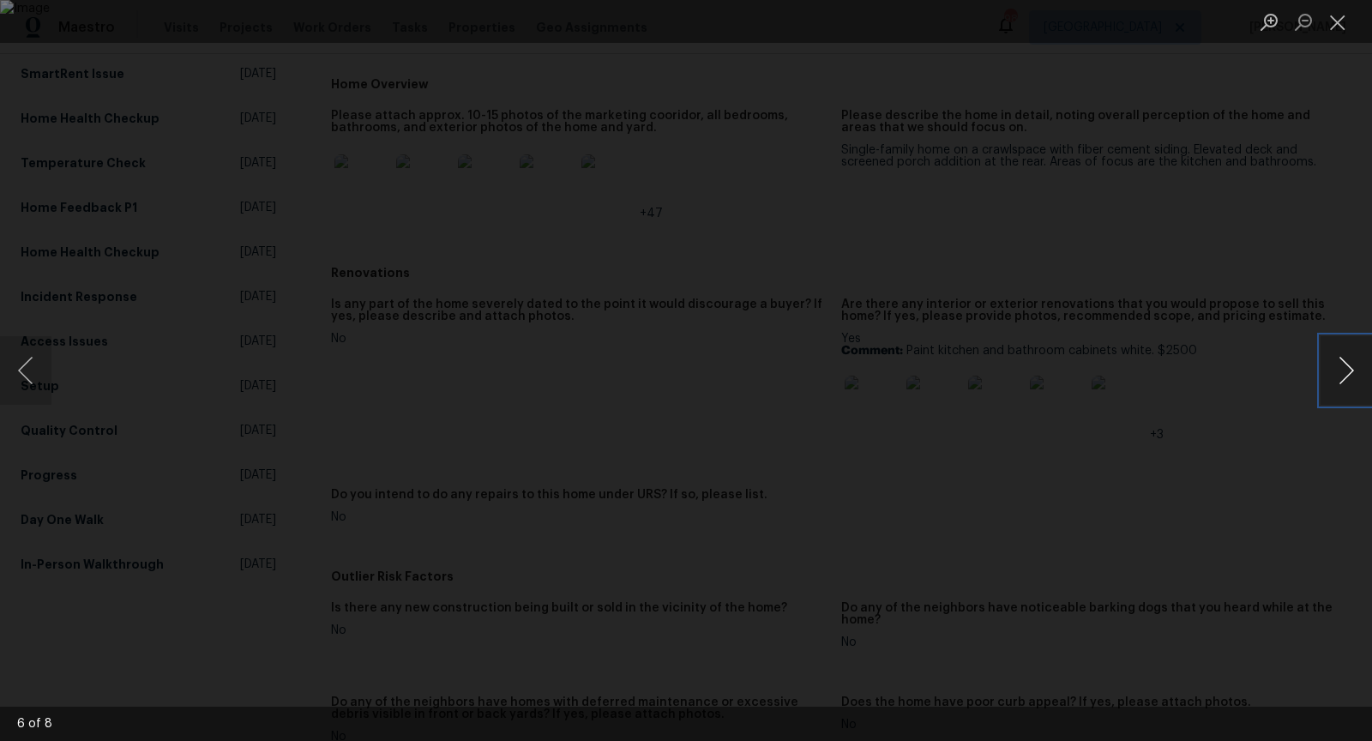
click at [1343, 373] on button "Next image" at bounding box center [1346, 370] width 51 height 69
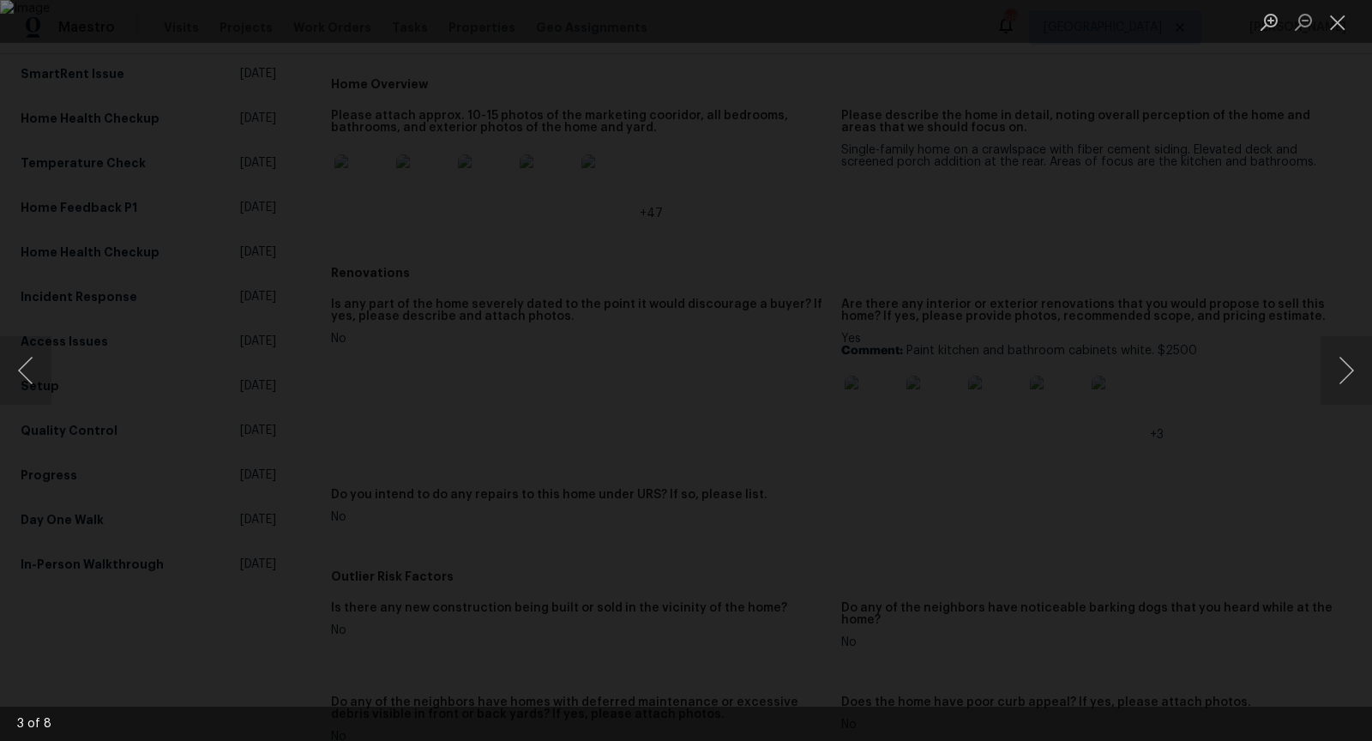
click at [1246, 347] on div "Lightbox" at bounding box center [686, 370] width 1372 height 741
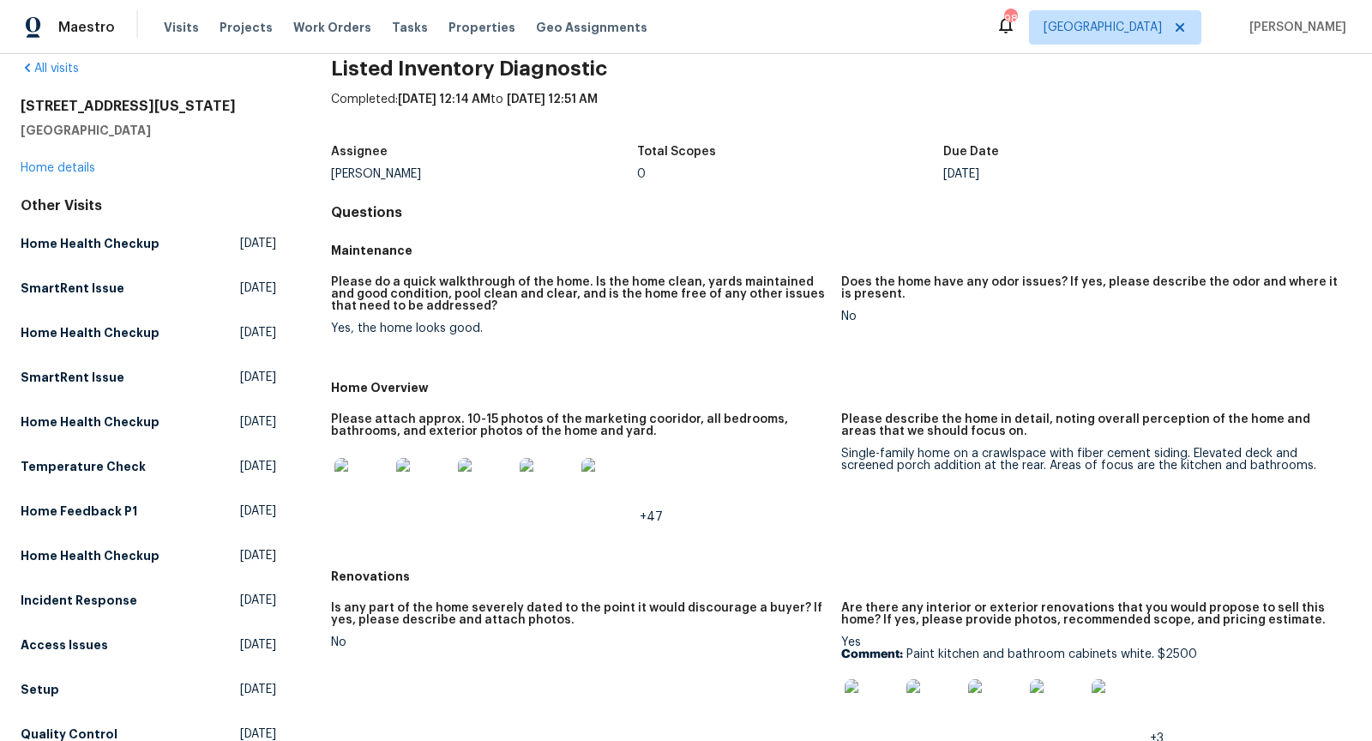
scroll to position [0, 0]
